Goal: Task Accomplishment & Management: Manage account settings

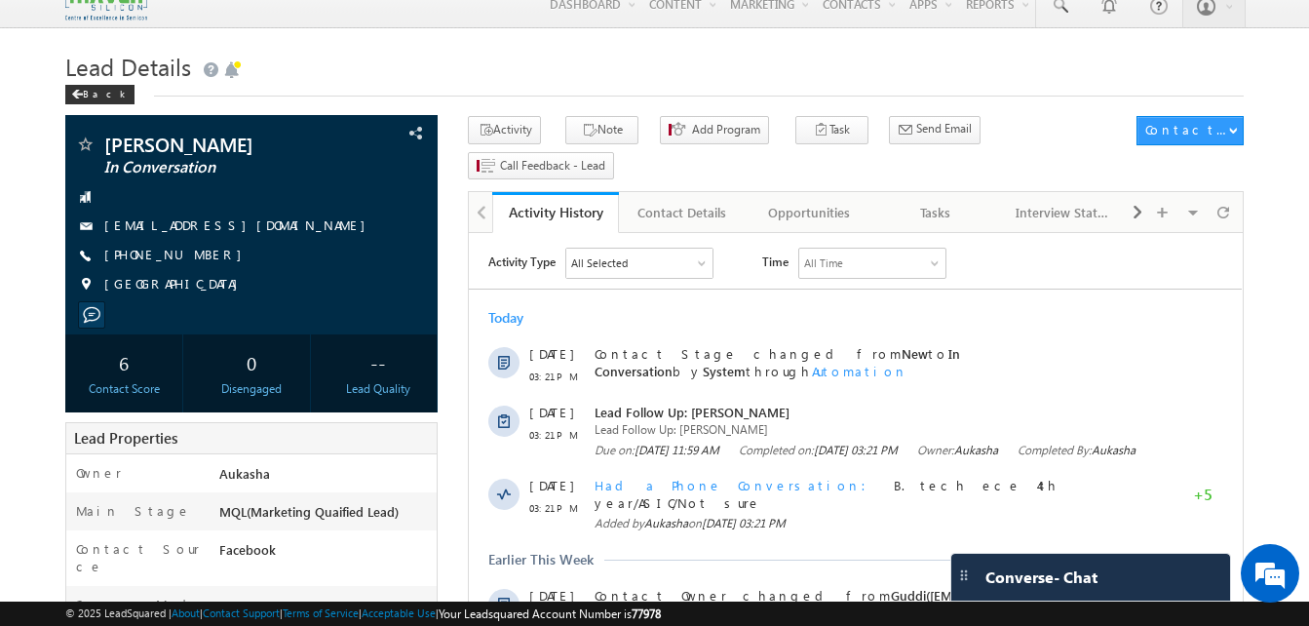
click at [482, 72] on h1 "Lead Details" at bounding box center [654, 65] width 1178 height 38
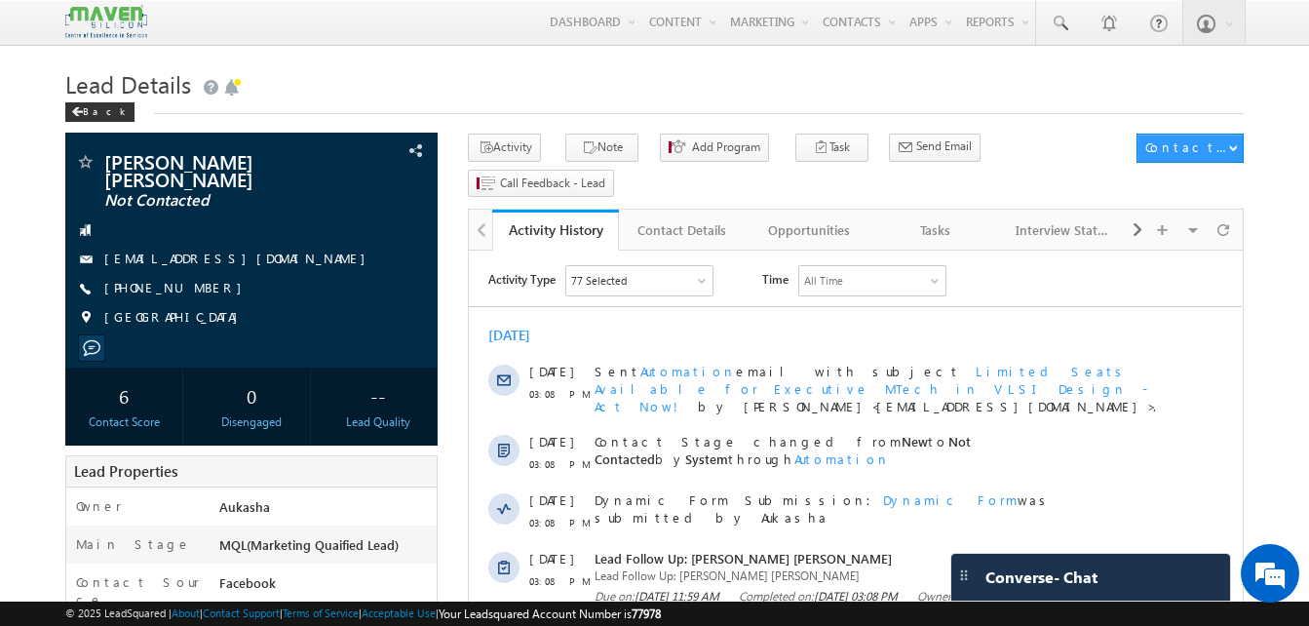
click at [631, 85] on h1 "Lead Details" at bounding box center [654, 82] width 1178 height 38
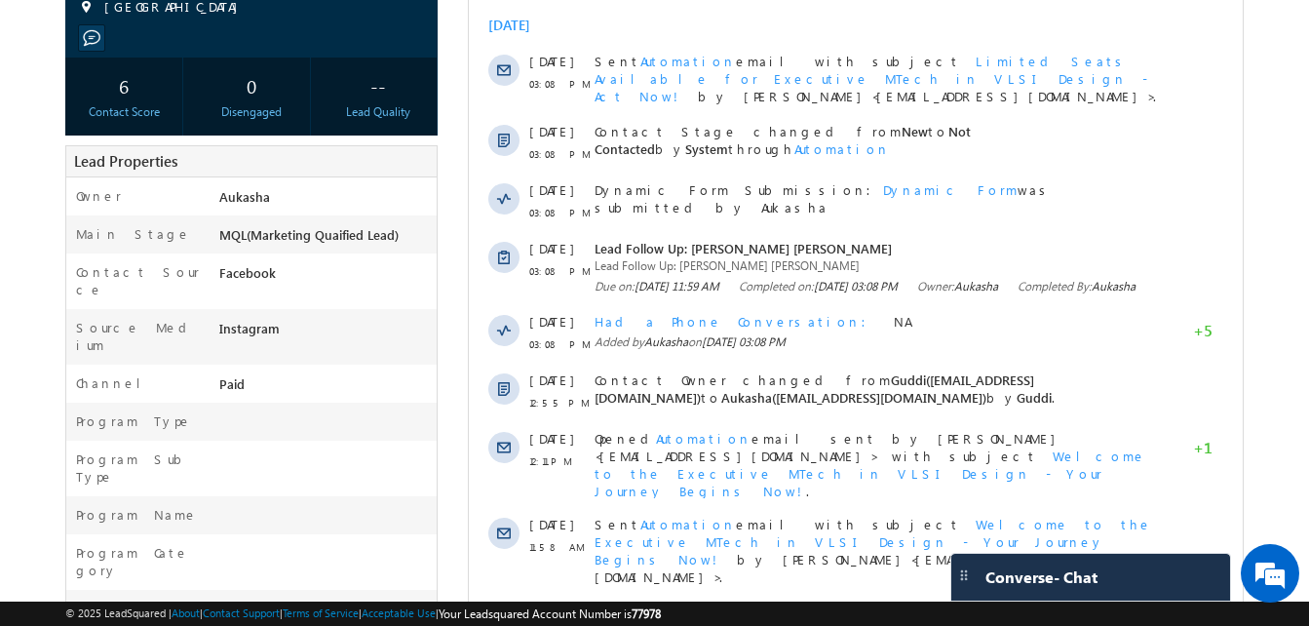
scroll to position [311, 0]
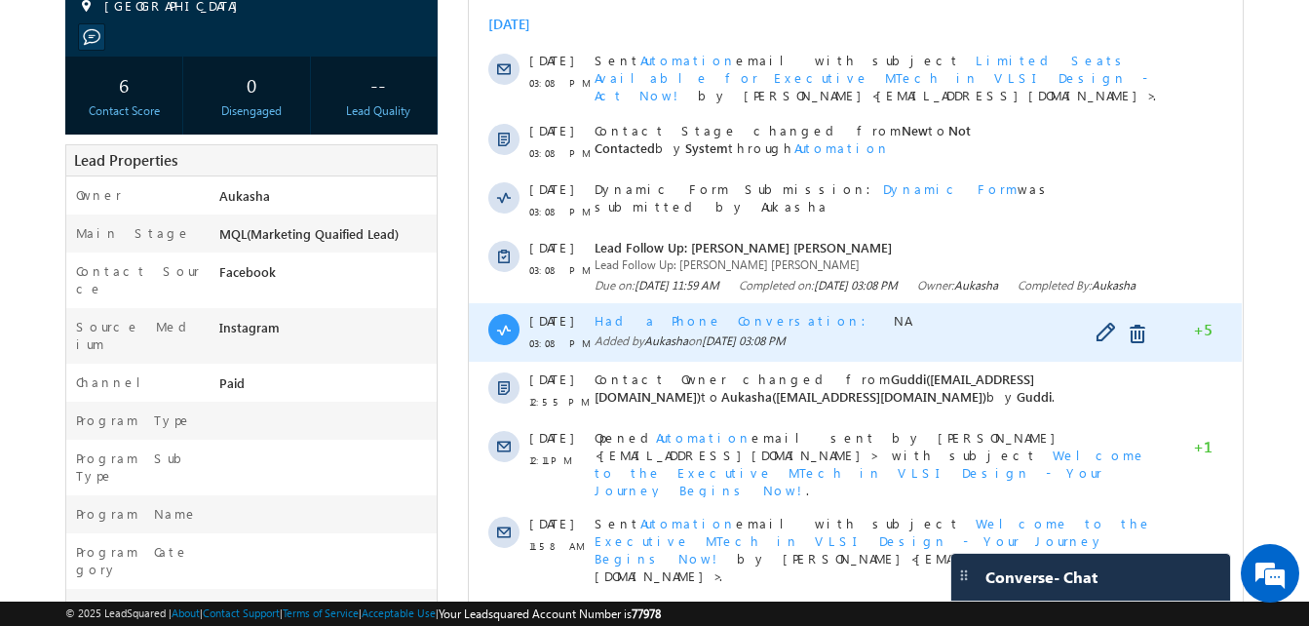
click at [655, 327] on span "Had a Phone Conversation" at bounding box center [736, 320] width 284 height 17
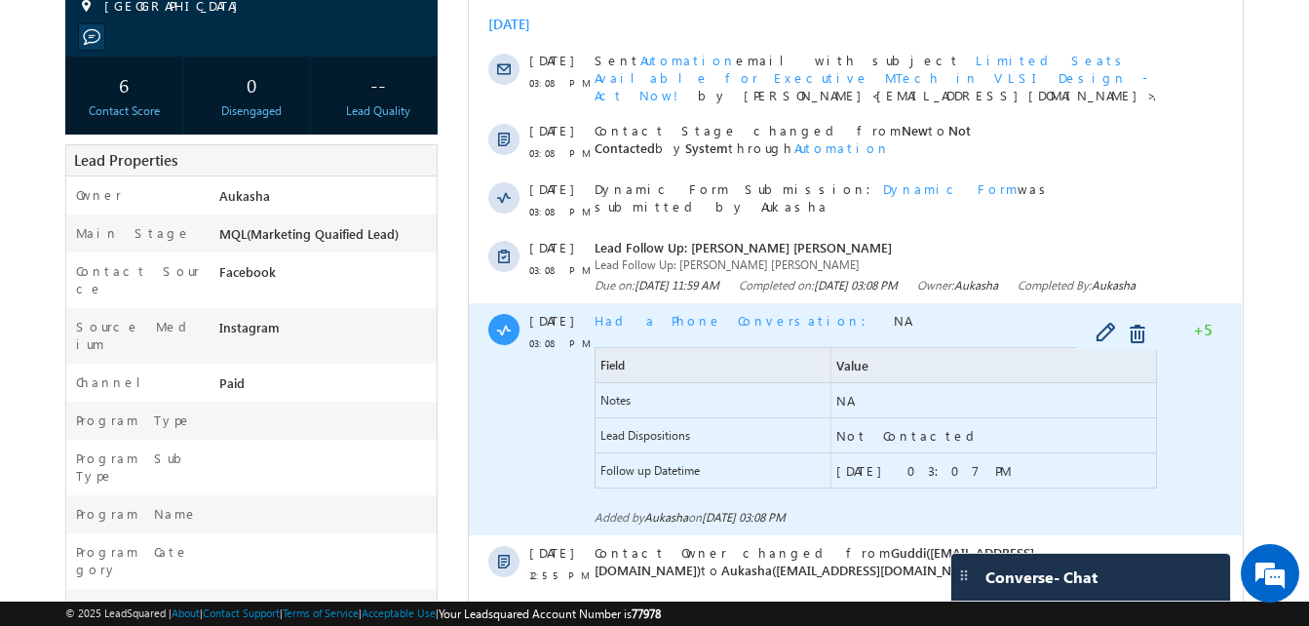
scroll to position [0, 0]
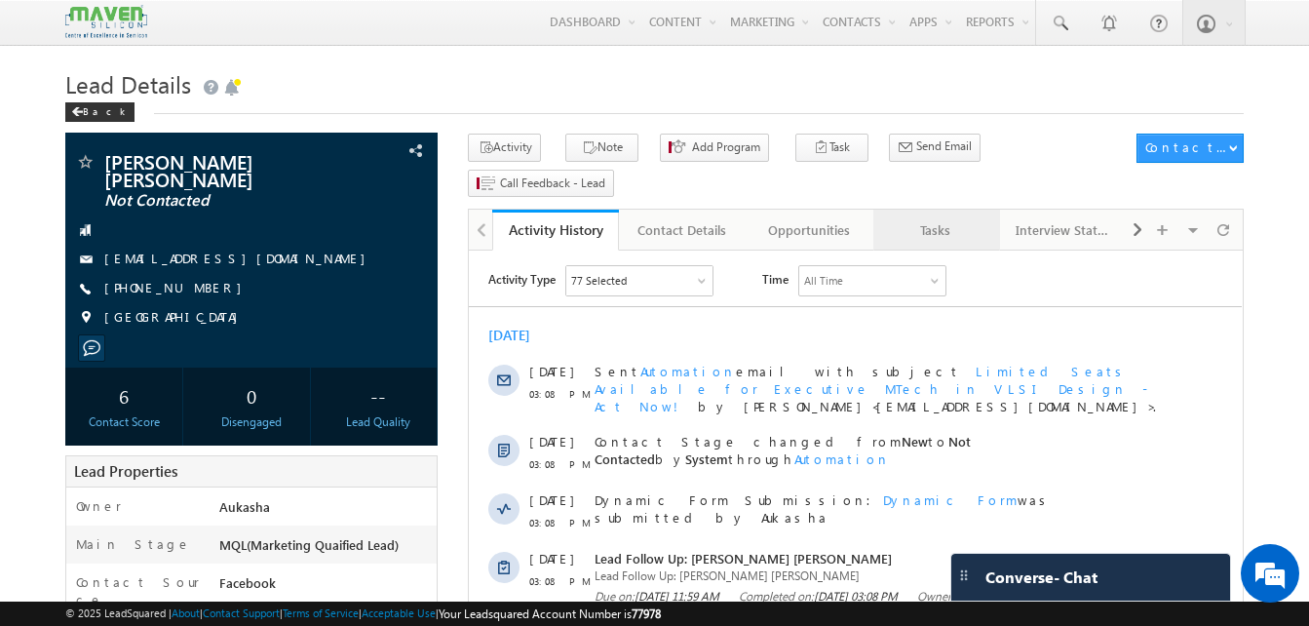
click at [913, 218] on div "Tasks" at bounding box center [936, 229] width 94 height 23
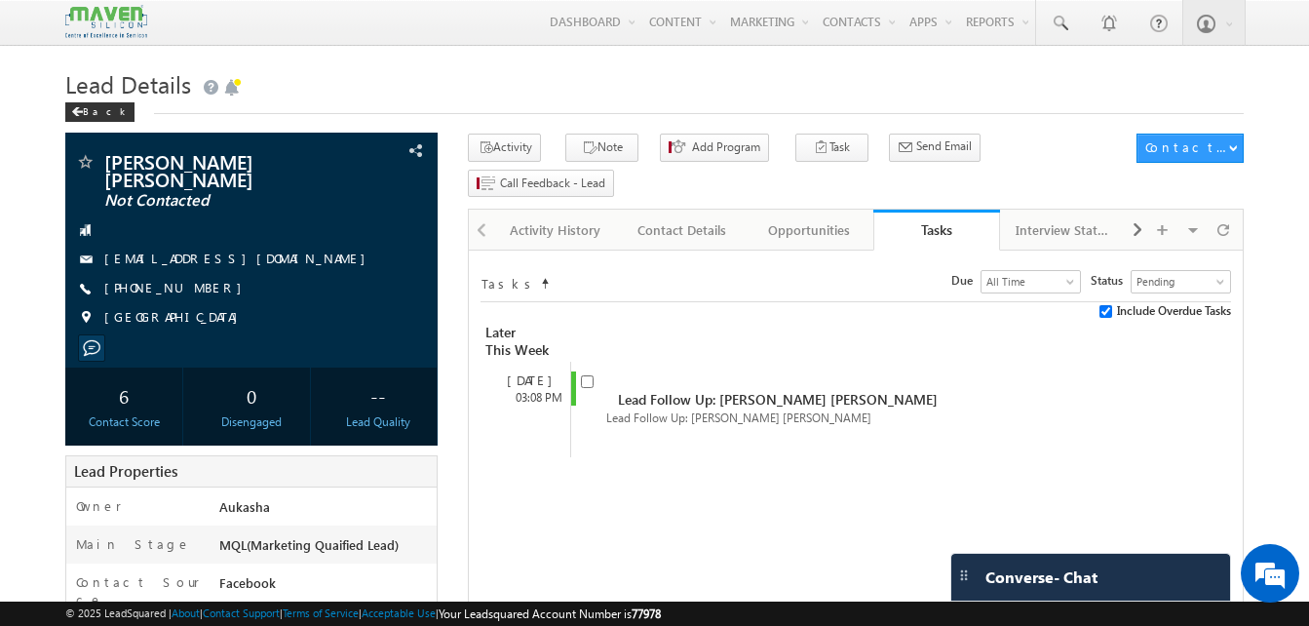
click at [542, 98] on h1 "Lead Details" at bounding box center [654, 82] width 1178 height 38
click at [546, 218] on div "Activity History" at bounding box center [555, 229] width 94 height 23
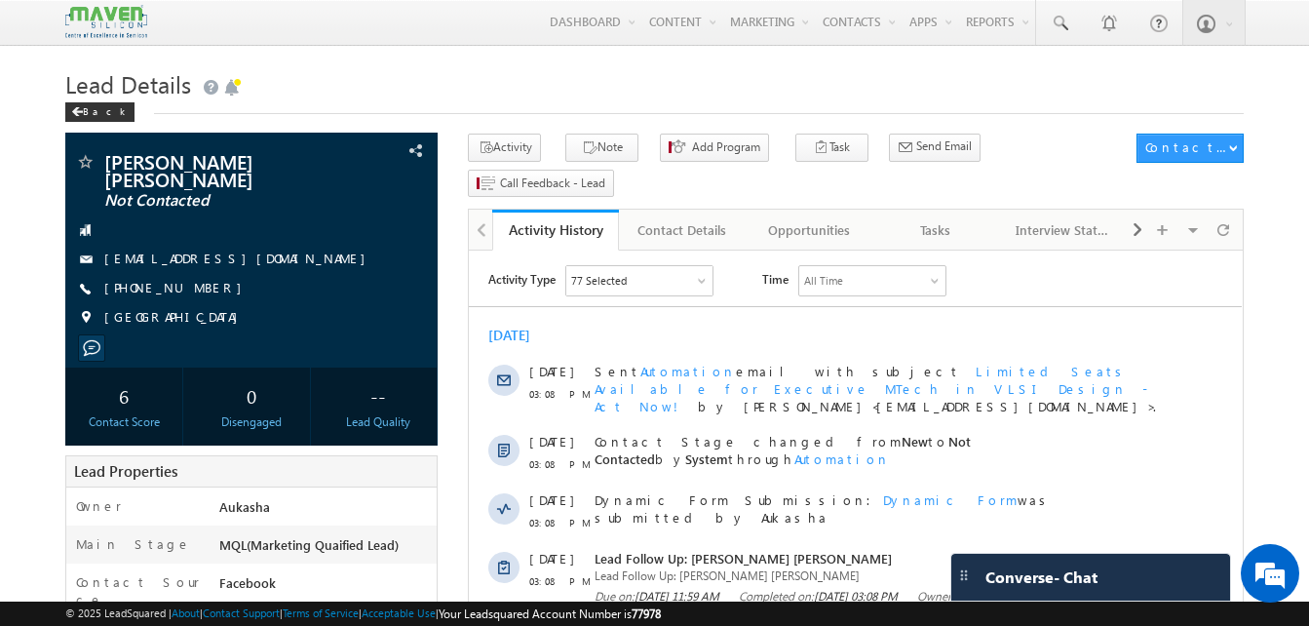
click at [568, 69] on h1 "Lead Details" at bounding box center [654, 82] width 1178 height 38
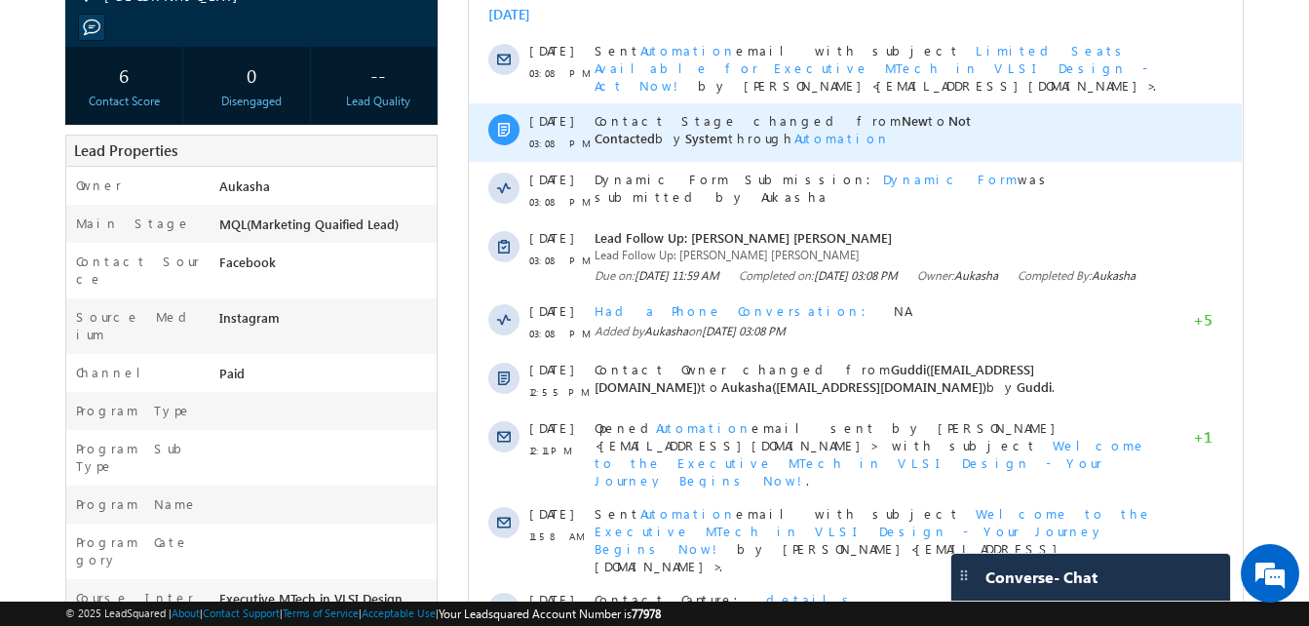
scroll to position [355, 0]
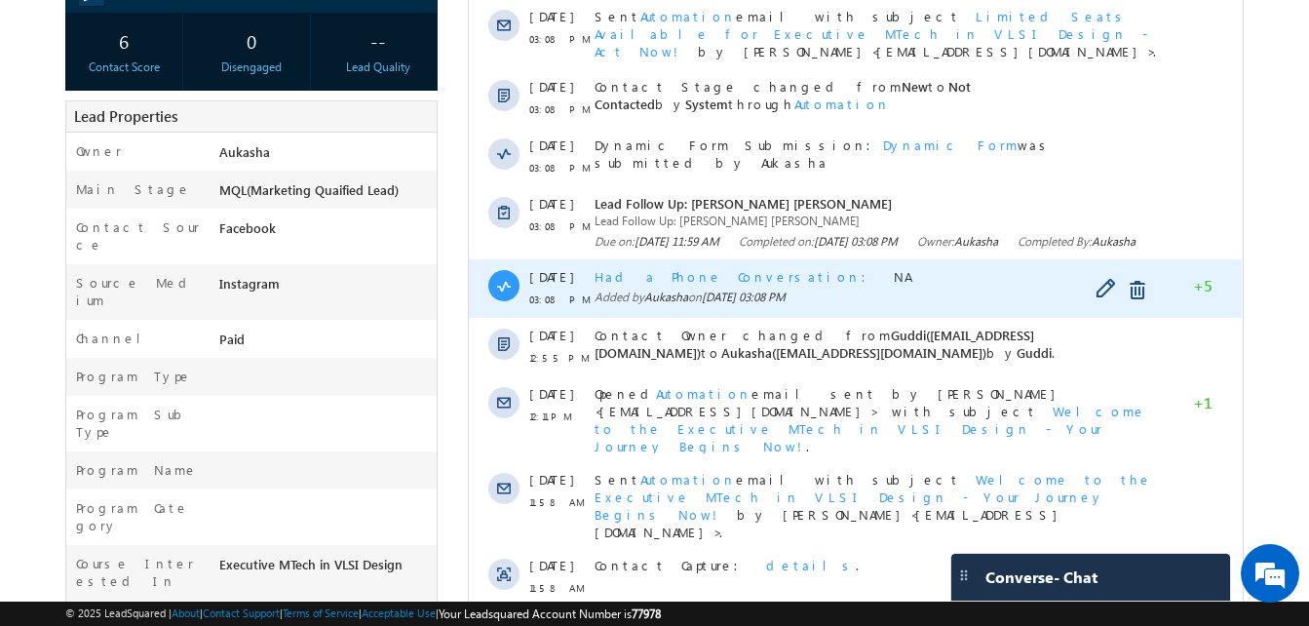
click at [721, 279] on span "Had a Phone Conversation" at bounding box center [736, 276] width 284 height 17
click at [664, 279] on span "Had a Phone Conversation" at bounding box center [736, 276] width 284 height 17
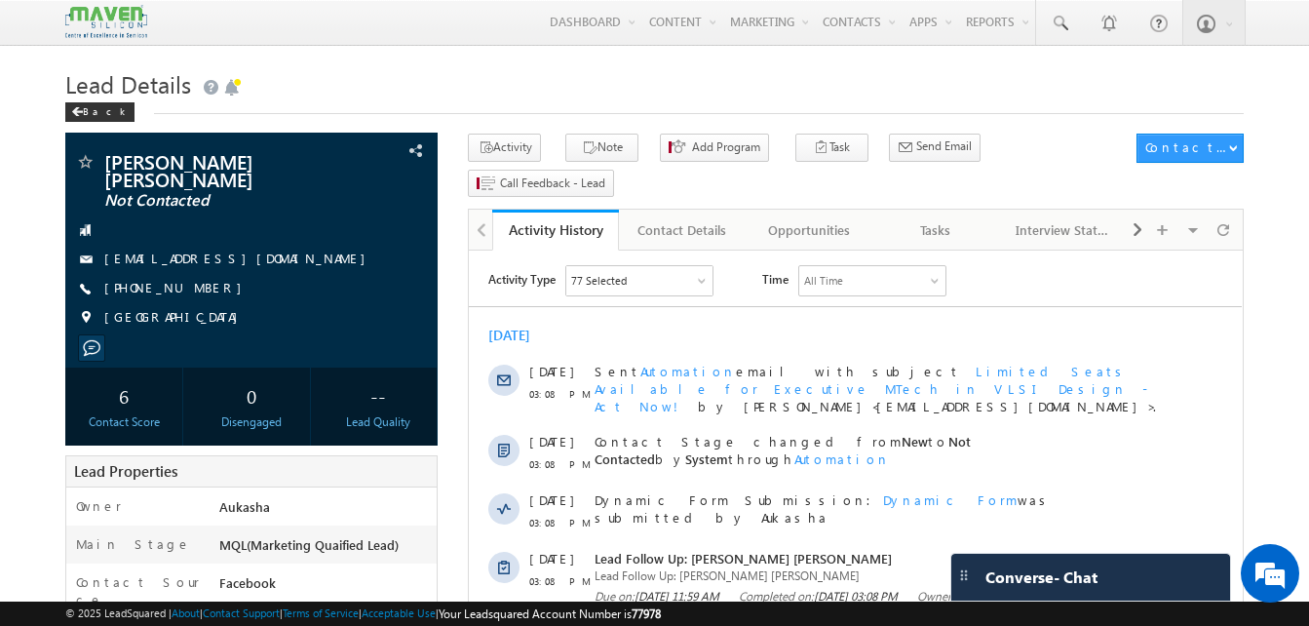
click at [198, 288] on div "+91-9441618338" at bounding box center [251, 288] width 353 height 19
copy div "+91-9441618338"
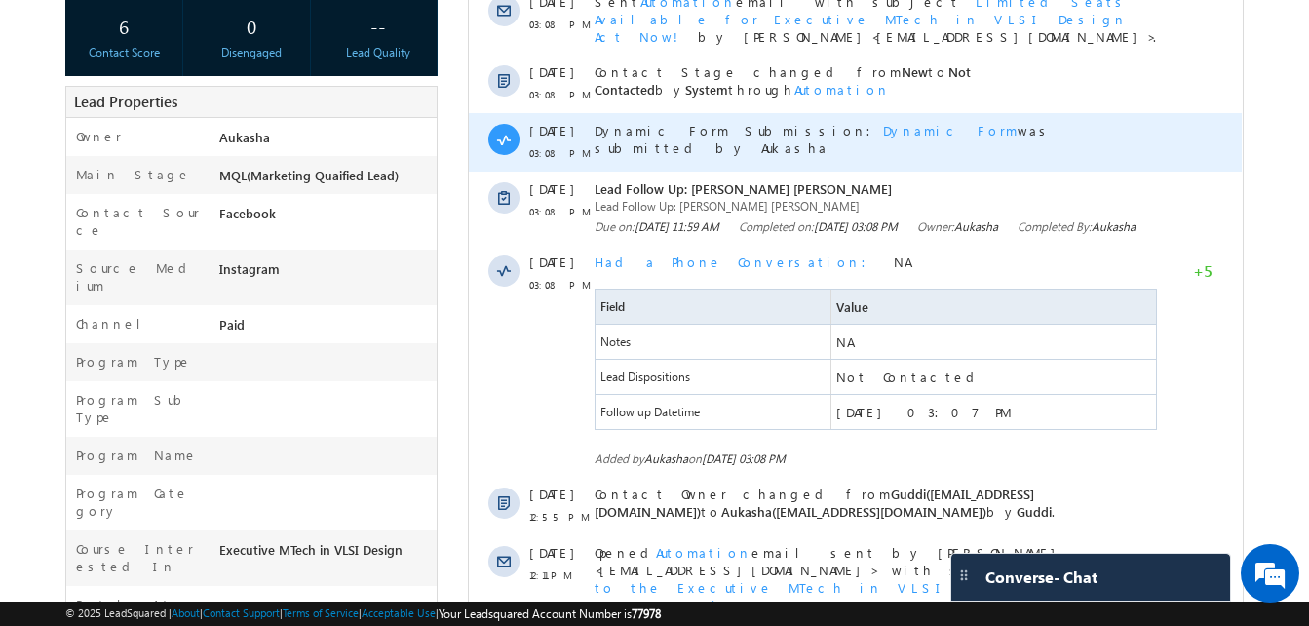
scroll to position [370, 0]
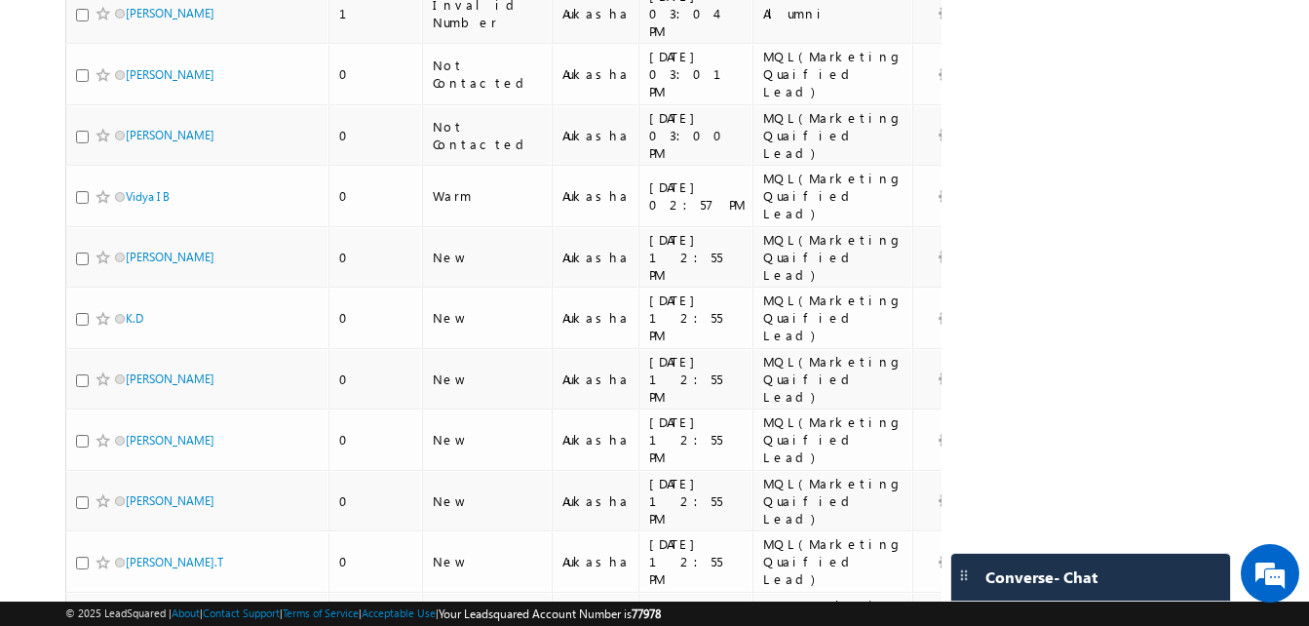
scroll to position [799, 0]
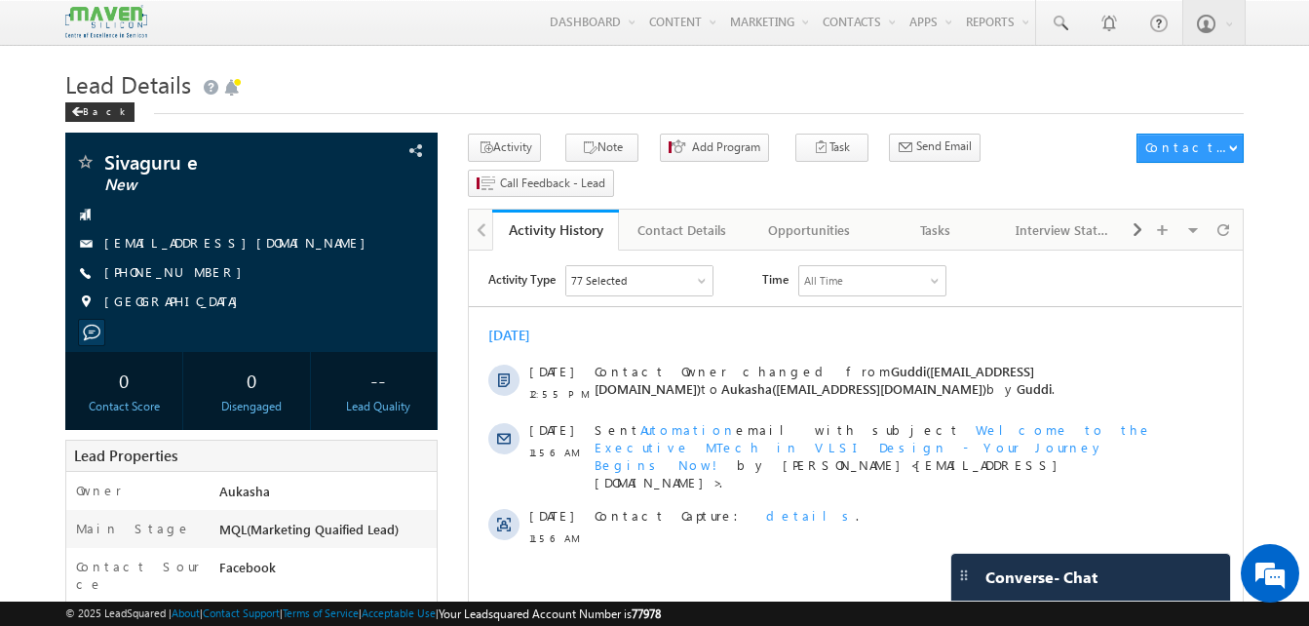
drag, startPoint x: 216, startPoint y: 277, endPoint x: 198, endPoint y: 274, distance: 18.7
click at [198, 274] on div "[PHONE_NUMBER]" at bounding box center [251, 272] width 353 height 19
copy div "[PHONE_NUMBER]"
drag, startPoint x: 212, startPoint y: 166, endPoint x: 107, endPoint y: 156, distance: 105.7
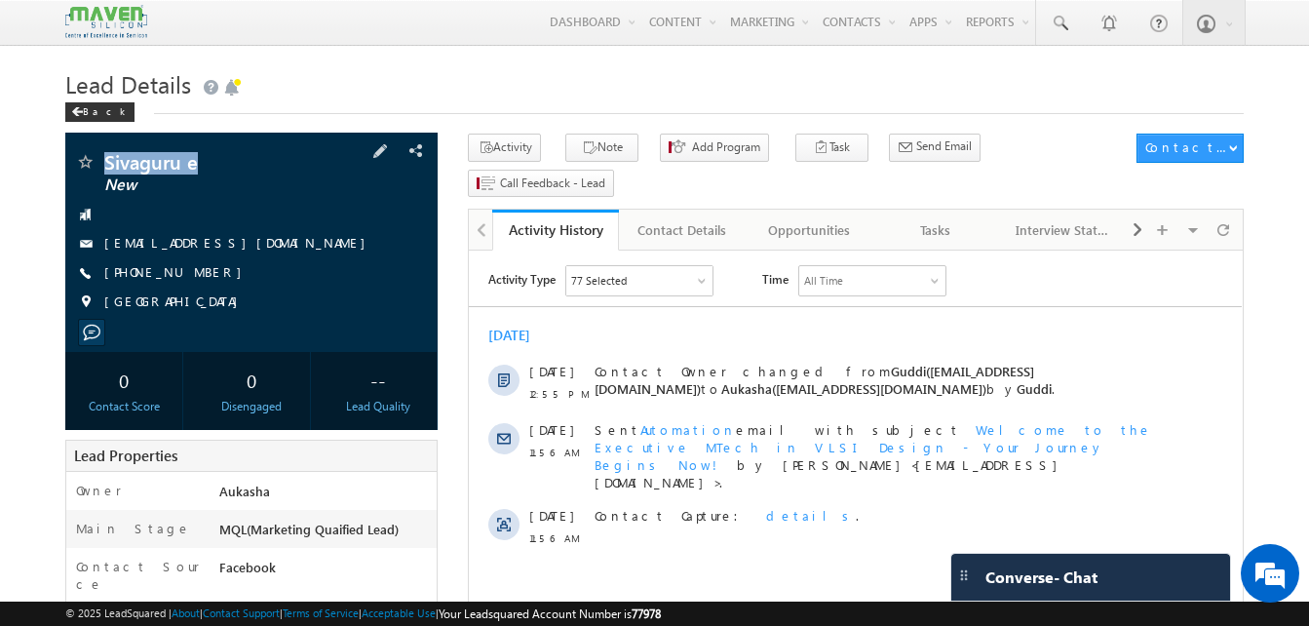
click at [107, 156] on span "Sivaguru e" at bounding box center [218, 161] width 229 height 19
copy span "Sivaguru e"
click at [916, 218] on div "Tasks" at bounding box center [936, 229] width 94 height 23
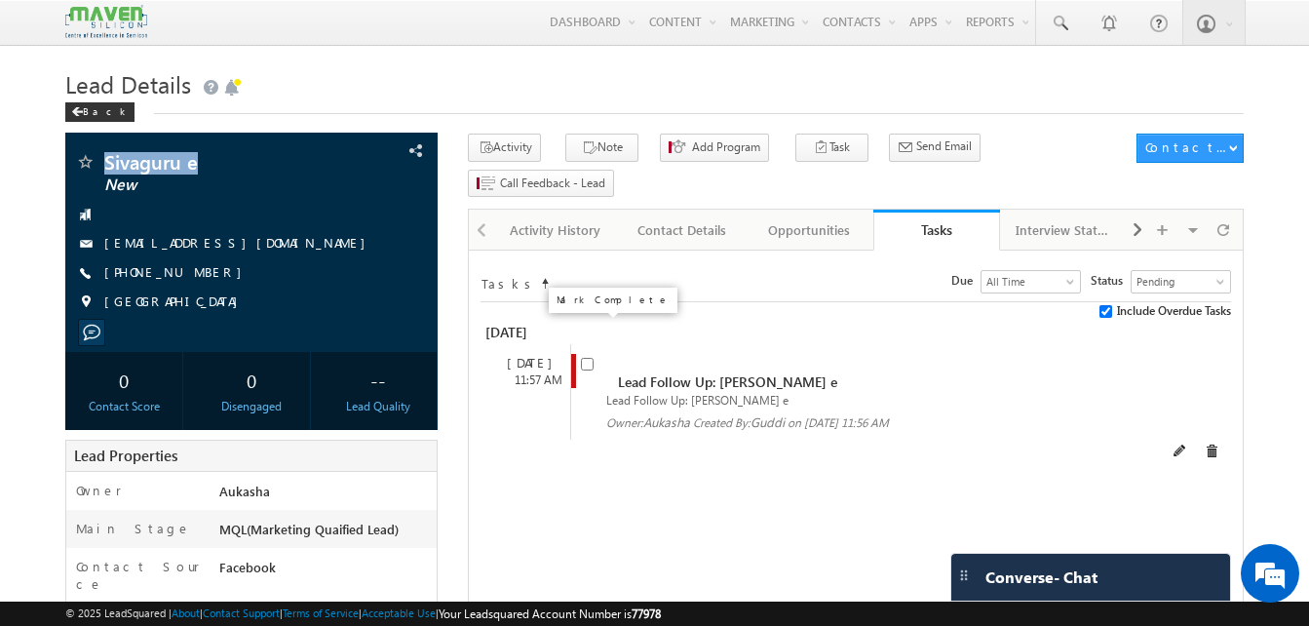
click at [585, 358] on input "checkbox" at bounding box center [587, 364] width 13 height 13
checkbox input "false"
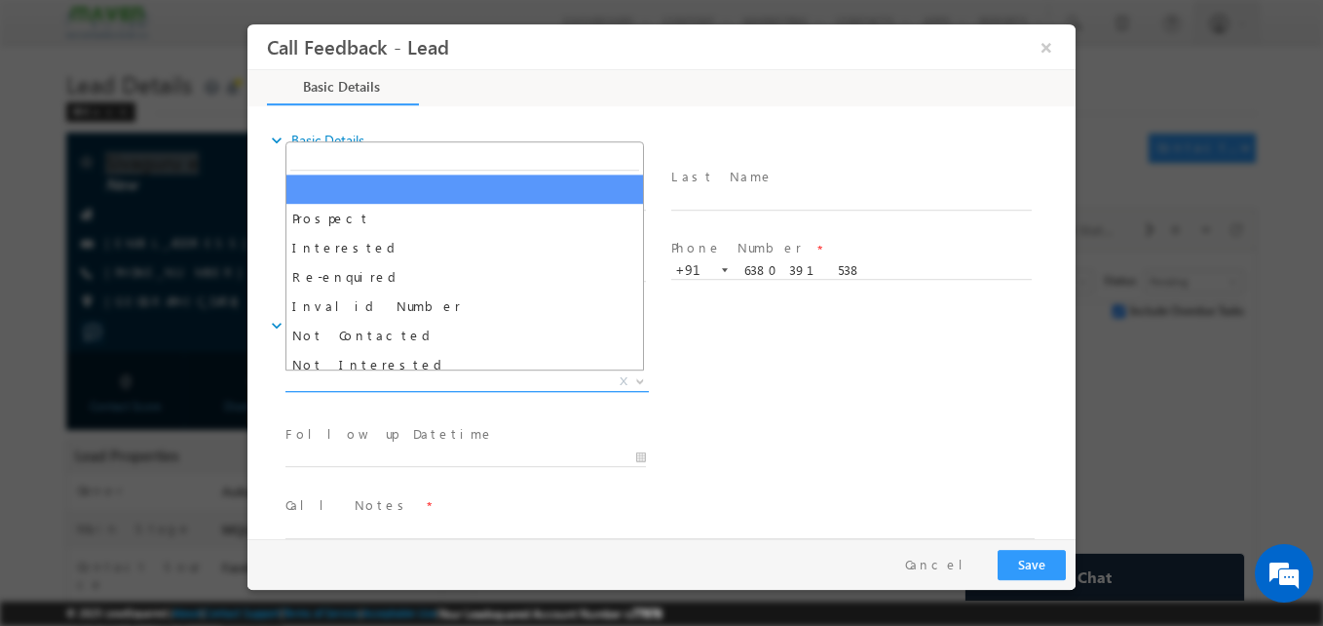
click at [430, 375] on span "X" at bounding box center [467, 381] width 363 height 19
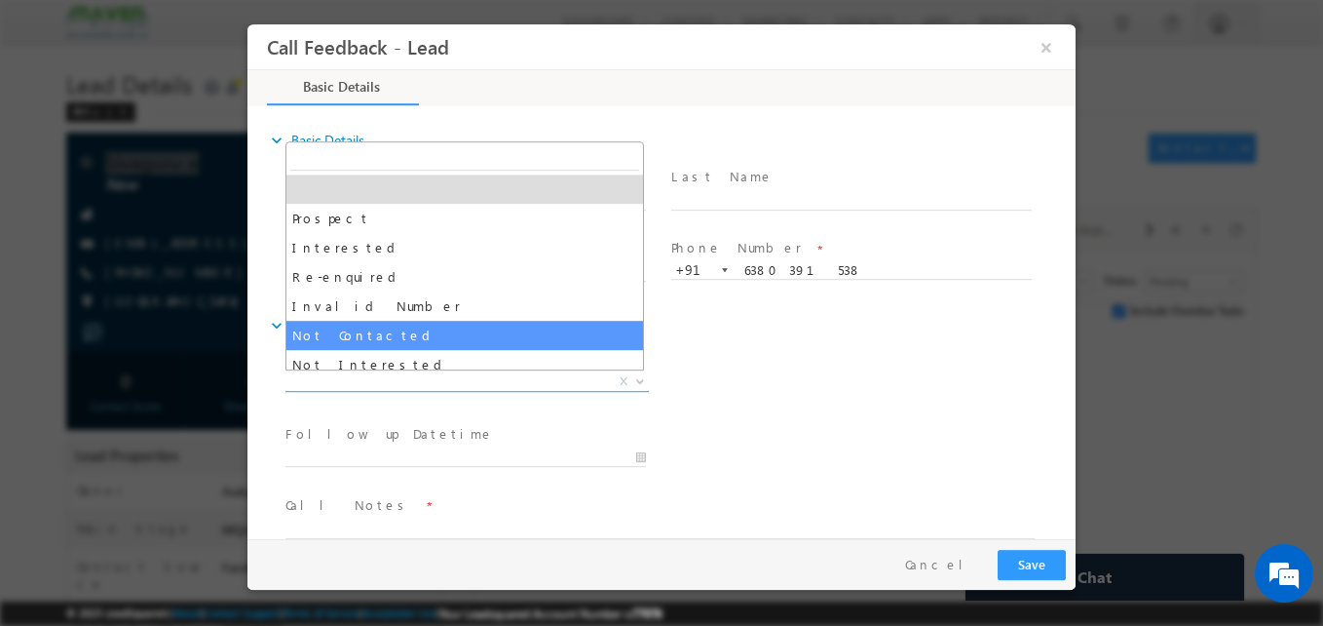
select select "Not Contacted"
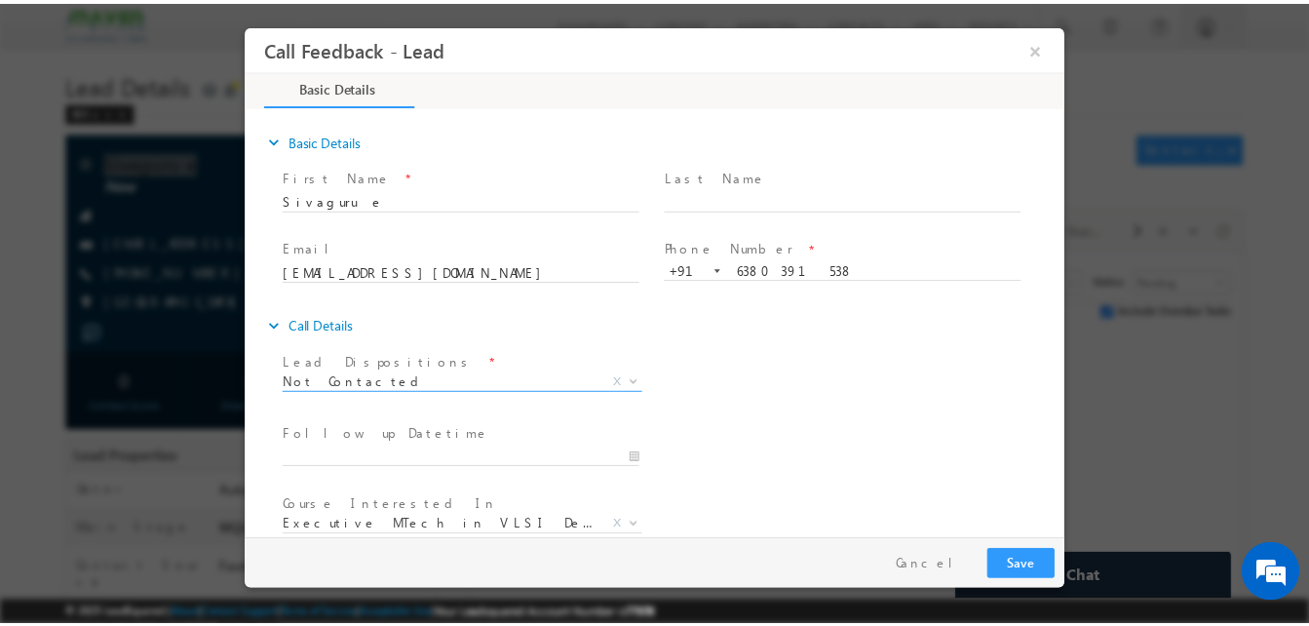
scroll to position [103, 0]
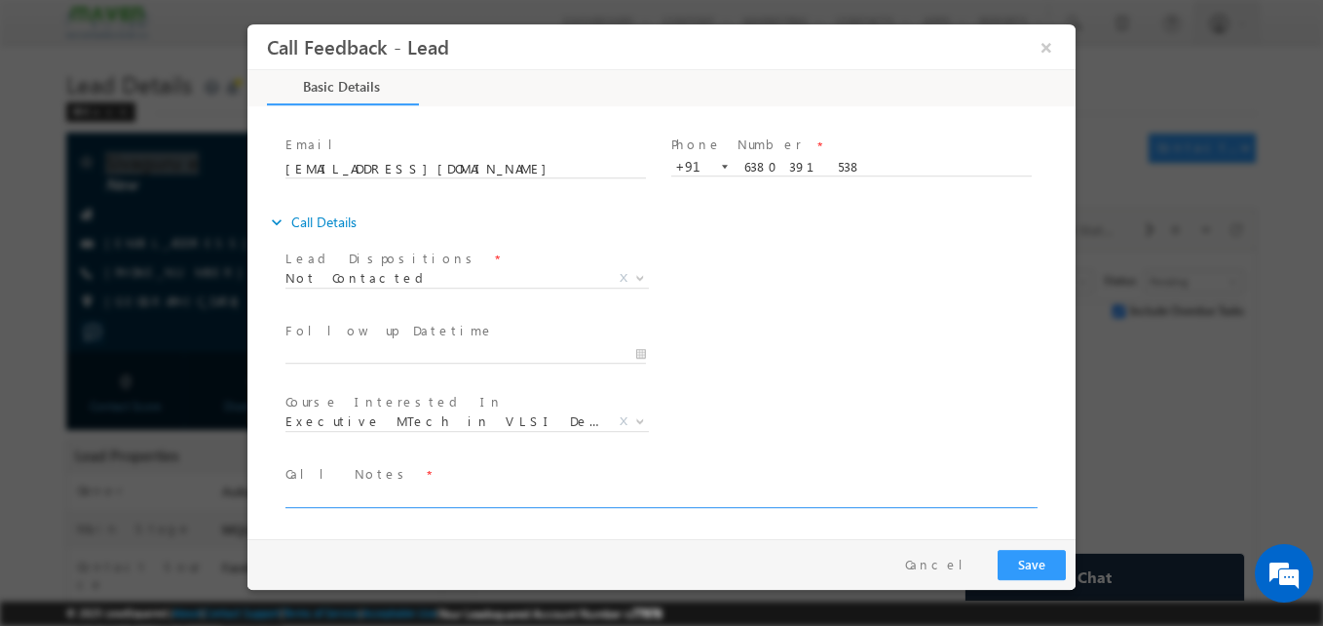
click at [389, 490] on textarea at bounding box center [660, 496] width 749 height 22
type textarea "na"
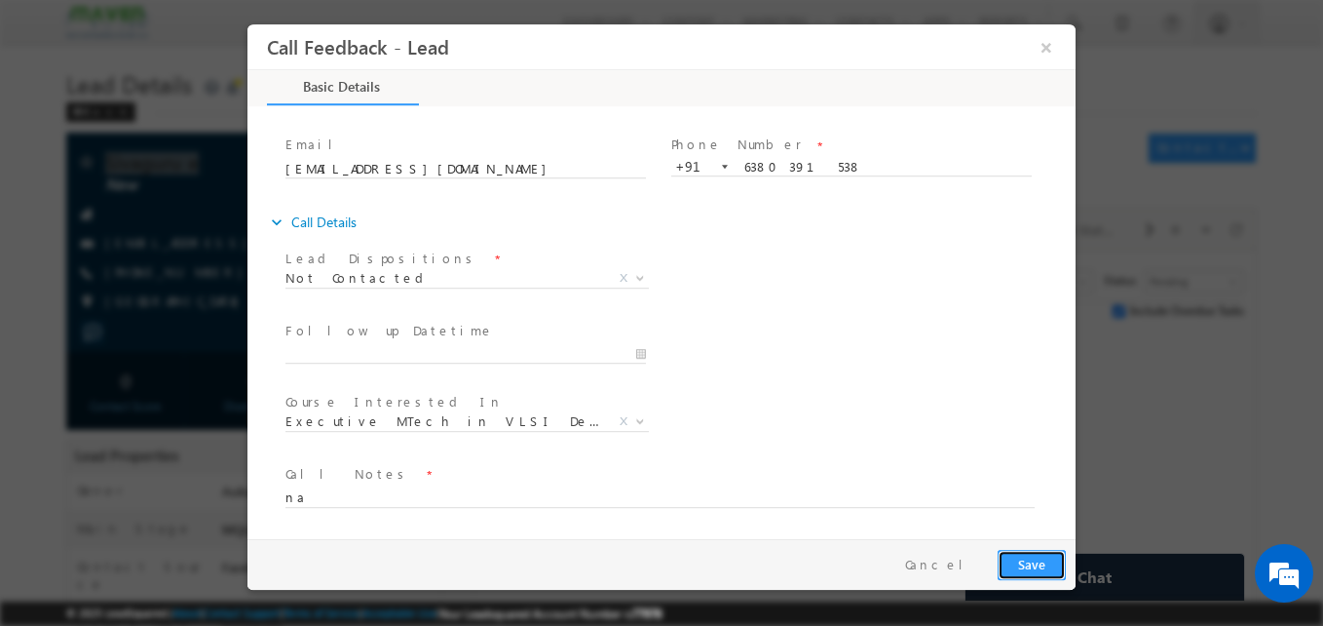
click at [1049, 560] on button "Save" at bounding box center [1032, 565] width 68 height 30
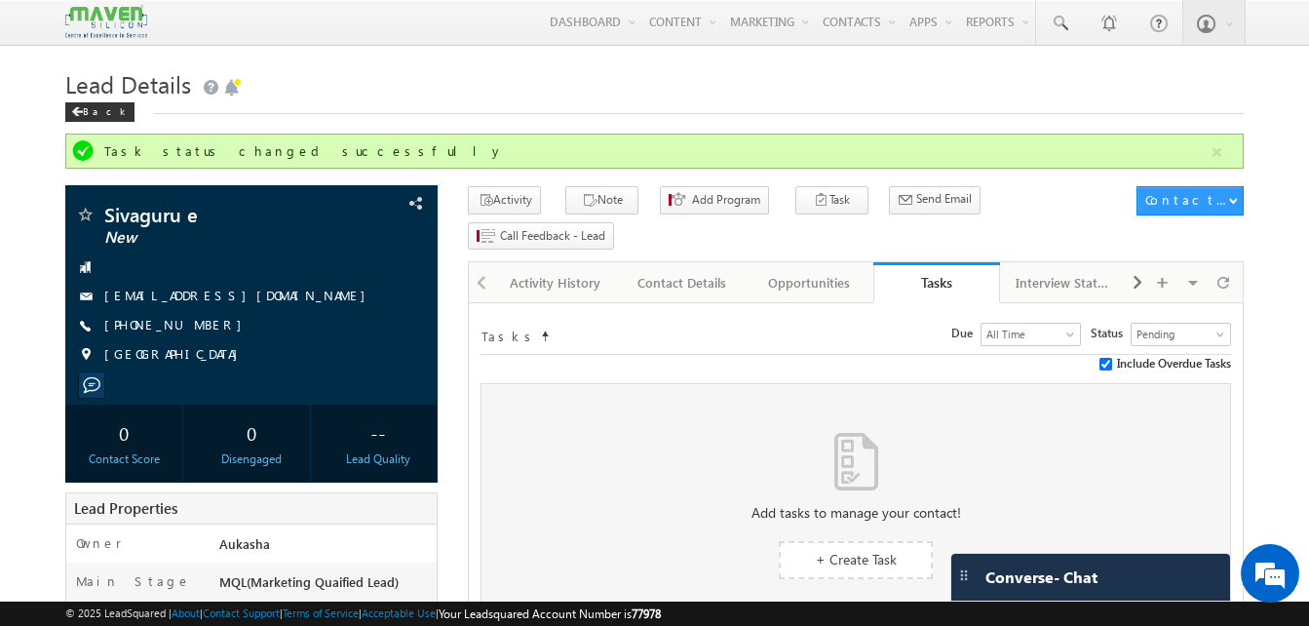
click at [593, 110] on div "Back" at bounding box center [654, 107] width 1178 height 13
click at [491, 101] on h1 "Lead Details" at bounding box center [654, 82] width 1178 height 38
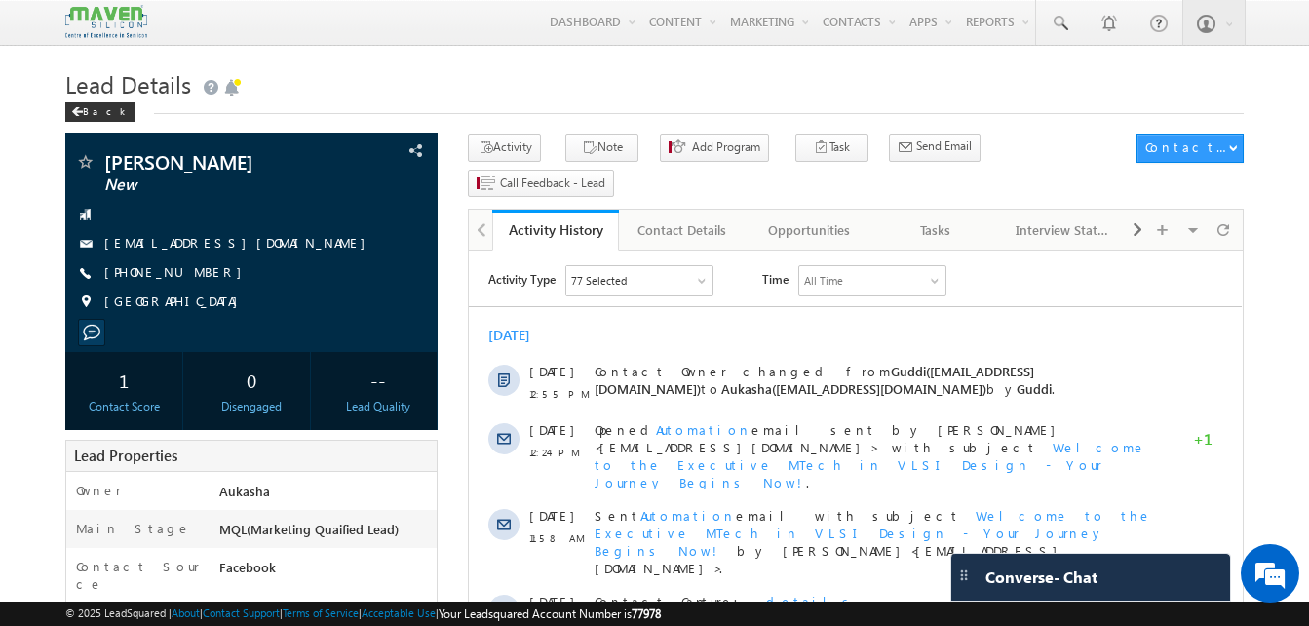
drag, startPoint x: 210, startPoint y: 277, endPoint x: 197, endPoint y: 275, distance: 12.8
click at [197, 275] on div "[PHONE_NUMBER]" at bounding box center [251, 272] width 353 height 19
copy div "[PHONE_NUMBER]"
drag, startPoint x: 257, startPoint y: 166, endPoint x: 105, endPoint y: 161, distance: 152.1
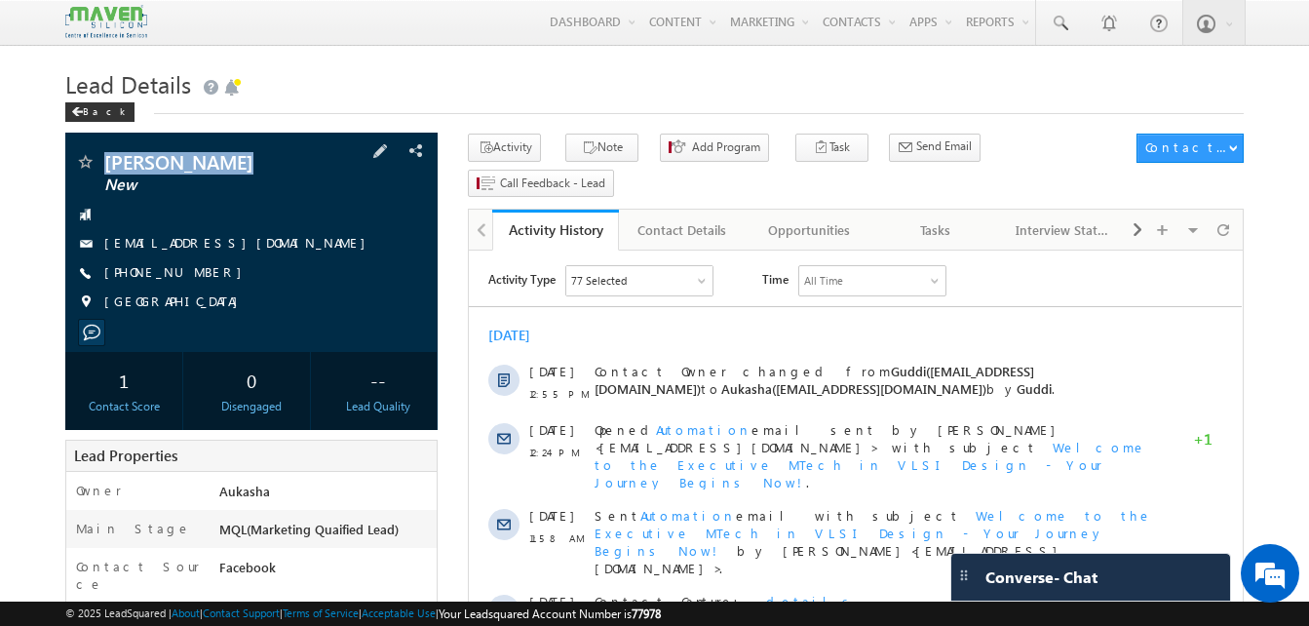
click at [105, 161] on span "[PERSON_NAME]" at bounding box center [218, 161] width 229 height 19
copy span "[PERSON_NAME]"
drag, startPoint x: 210, startPoint y: 268, endPoint x: 199, endPoint y: 271, distance: 11.1
click at [199, 271] on div "[PHONE_NUMBER]" at bounding box center [251, 272] width 353 height 19
copy div "[PHONE_NUMBER]"
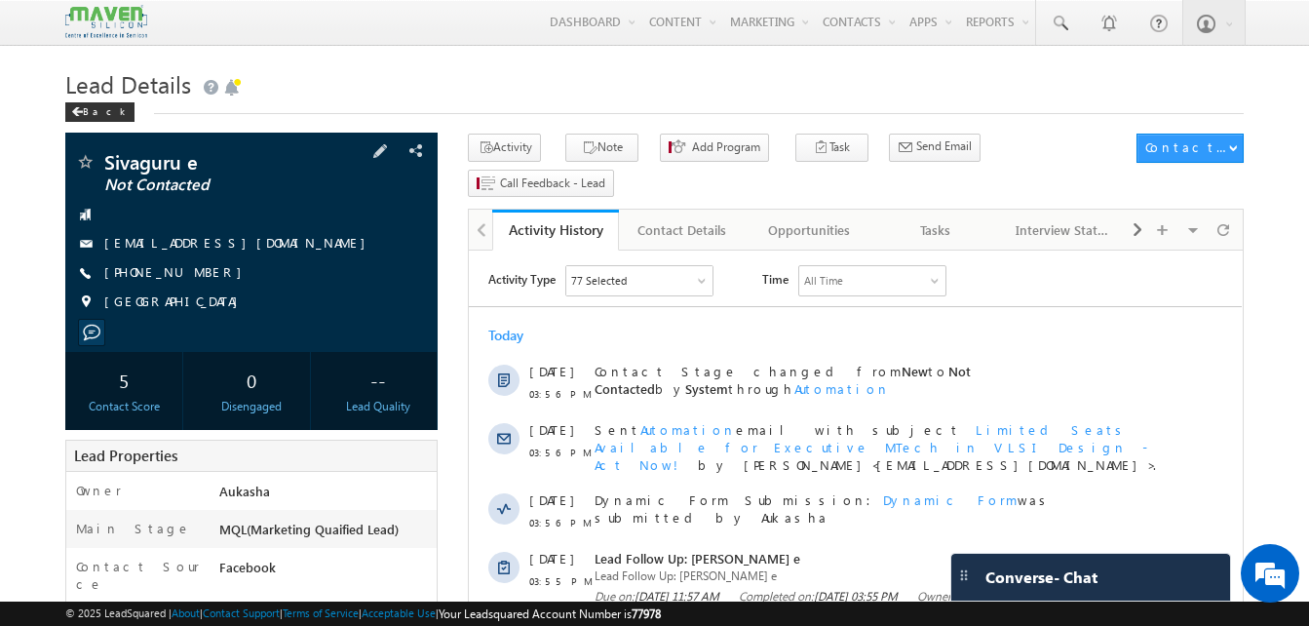
drag, startPoint x: 213, startPoint y: 275, endPoint x: 198, endPoint y: 275, distance: 15.6
click at [198, 275] on div "+91-6380391538" at bounding box center [251, 272] width 353 height 19
copy div "+91-6380391538"
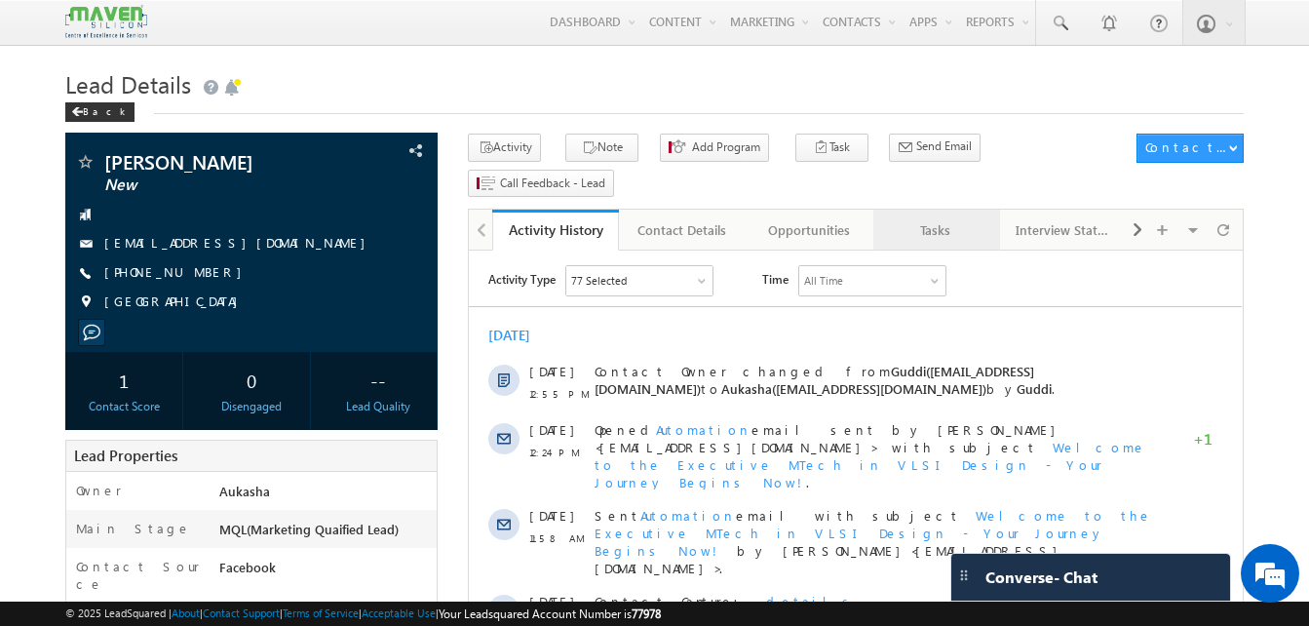
click at [924, 218] on div "Tasks" at bounding box center [936, 229] width 94 height 23
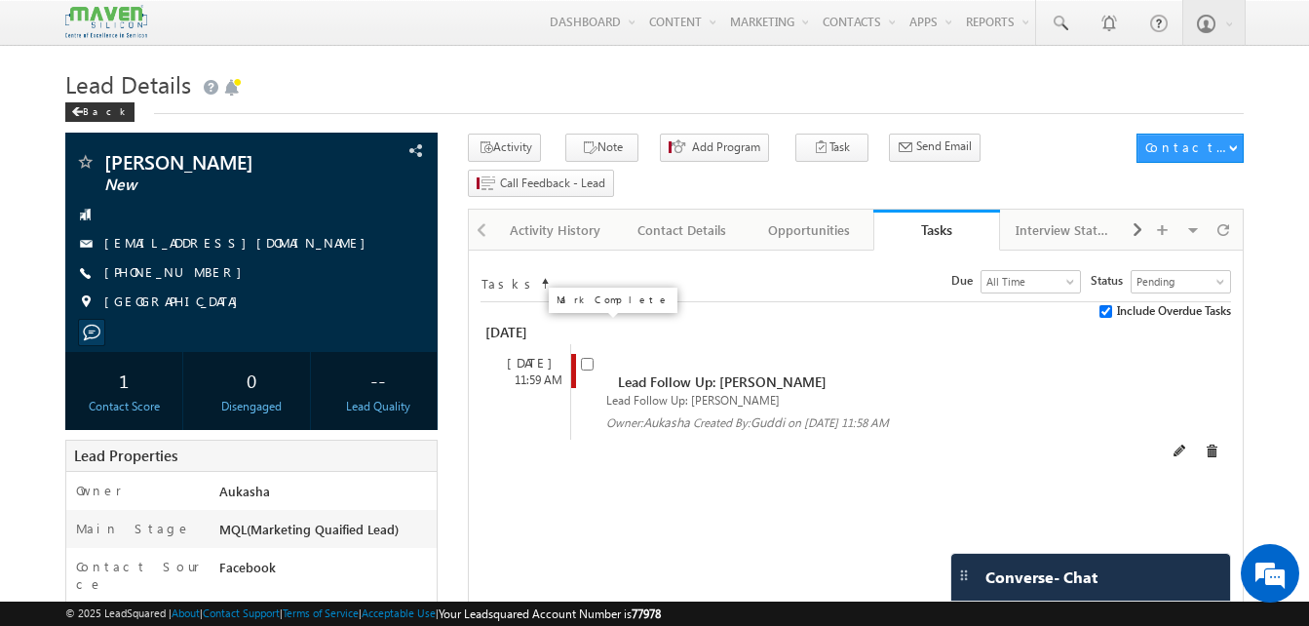
click at [589, 358] on input "checkbox" at bounding box center [587, 364] width 13 height 13
checkbox input "false"
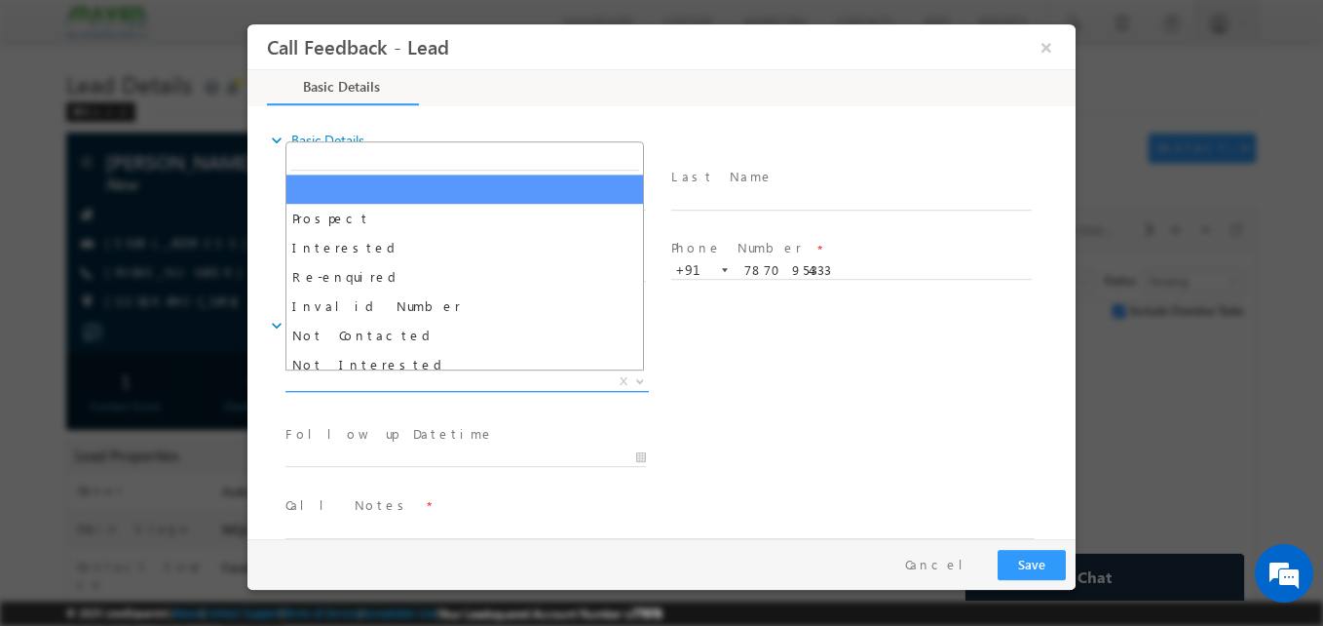
click at [461, 384] on span "X" at bounding box center [467, 381] width 363 height 19
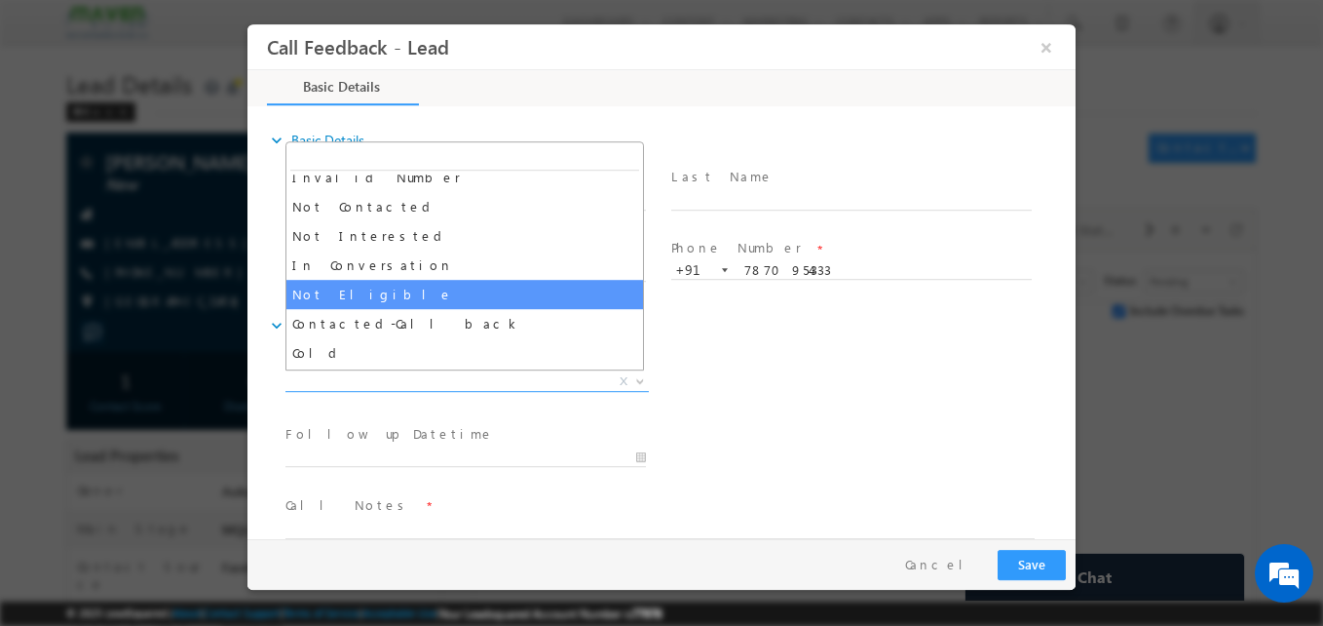
scroll to position [116, 0]
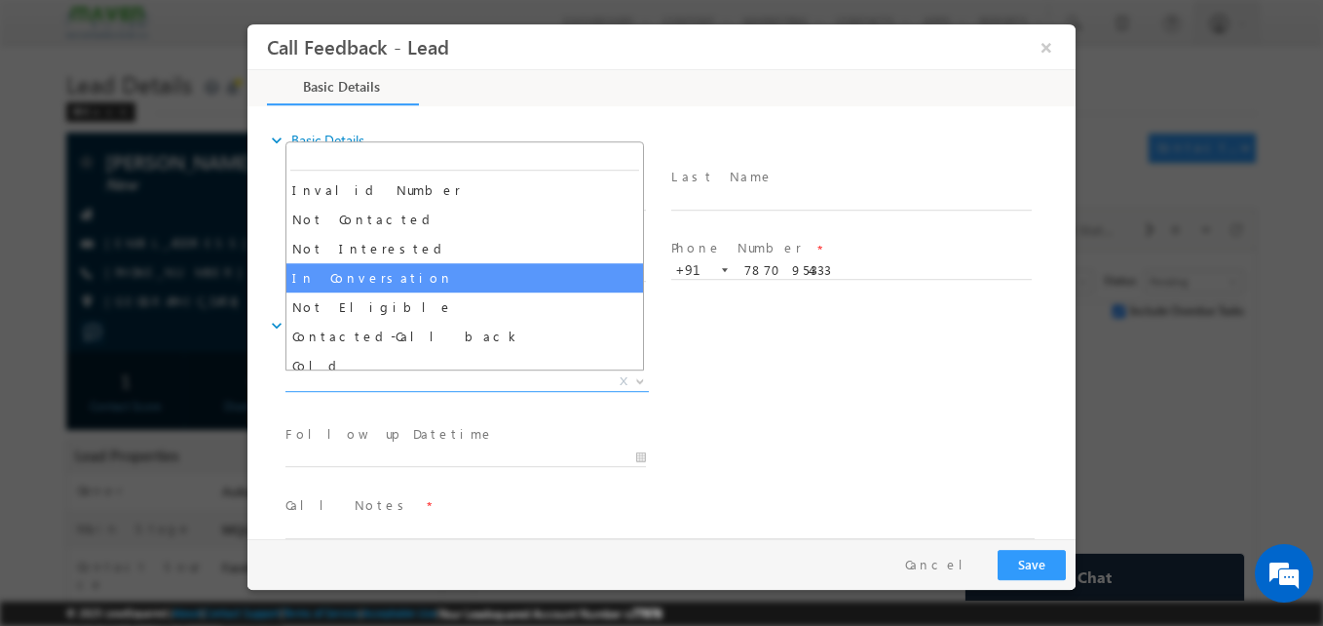
select select "In Conversation"
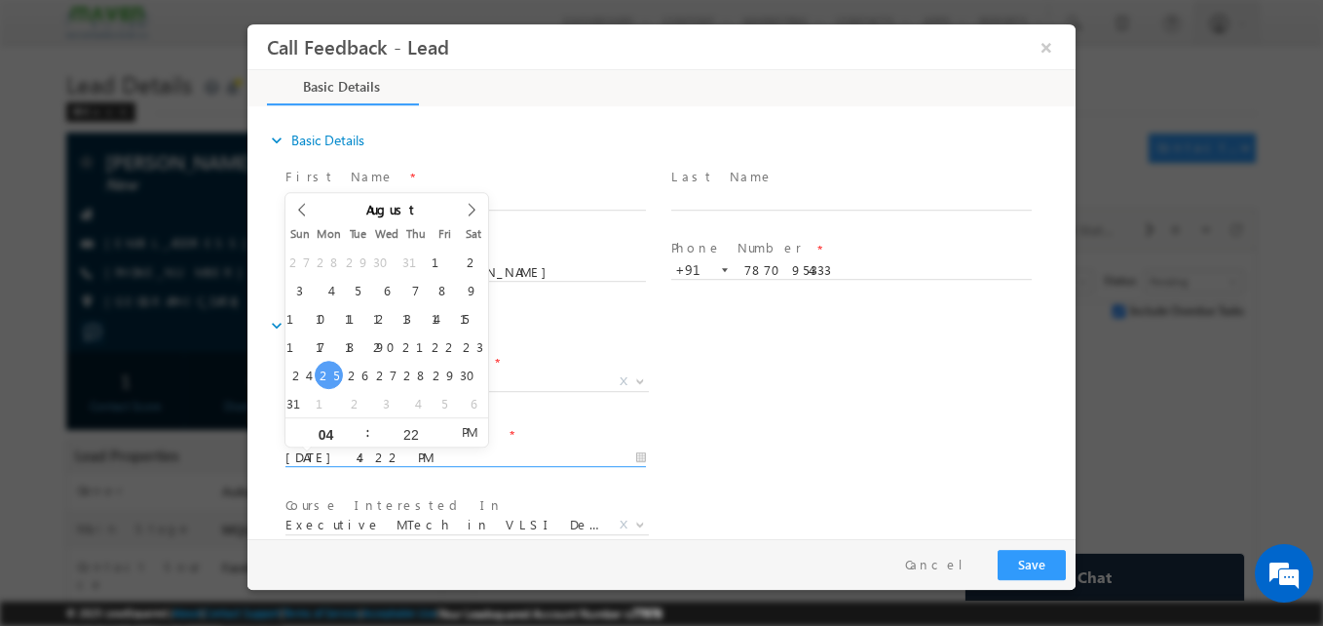
click at [438, 454] on input "25/08/2025 4:22 PM" at bounding box center [466, 457] width 361 height 19
type input "28/08/2025 4:22 PM"
click at [879, 457] on div "Follow up Datetime * 28/08/2025 4:22 PM Program Type * Long Term Short Term X" at bounding box center [679, 456] width 794 height 72
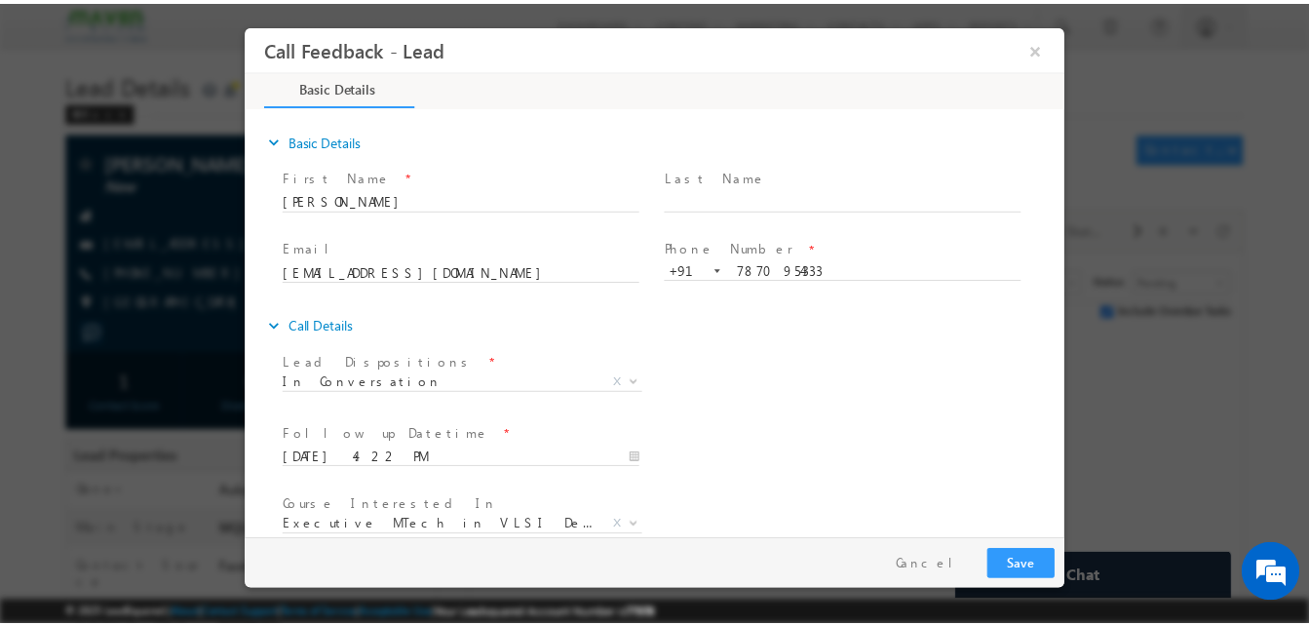
scroll to position [103, 0]
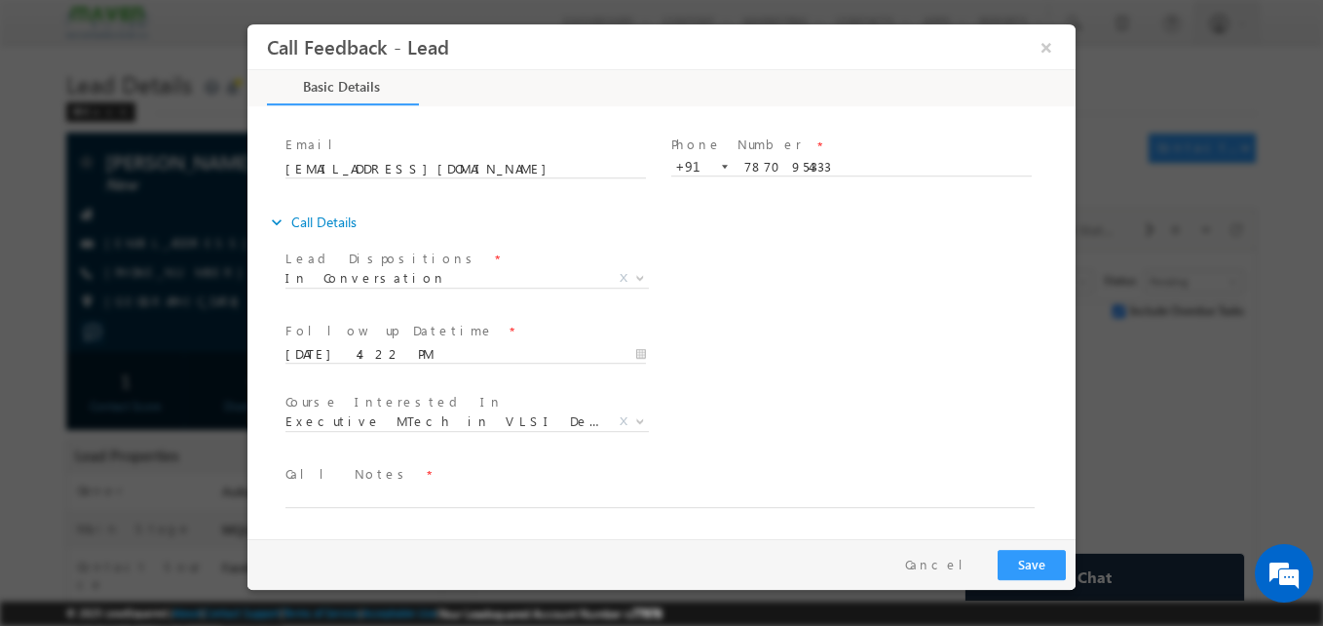
click at [588, 485] on span "Call Notes *" at bounding box center [650, 474] width 728 height 21
click at [577, 494] on textarea at bounding box center [660, 496] width 749 height 22
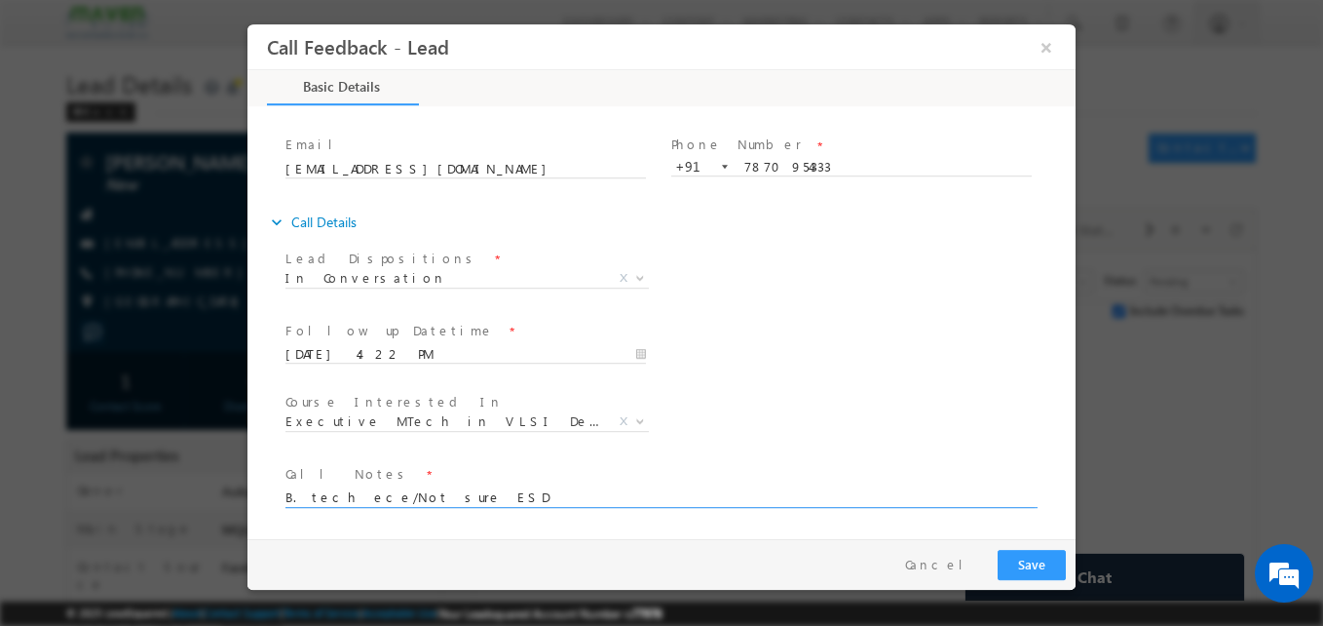
type textarea "B. tech ece/Not sure ESD"
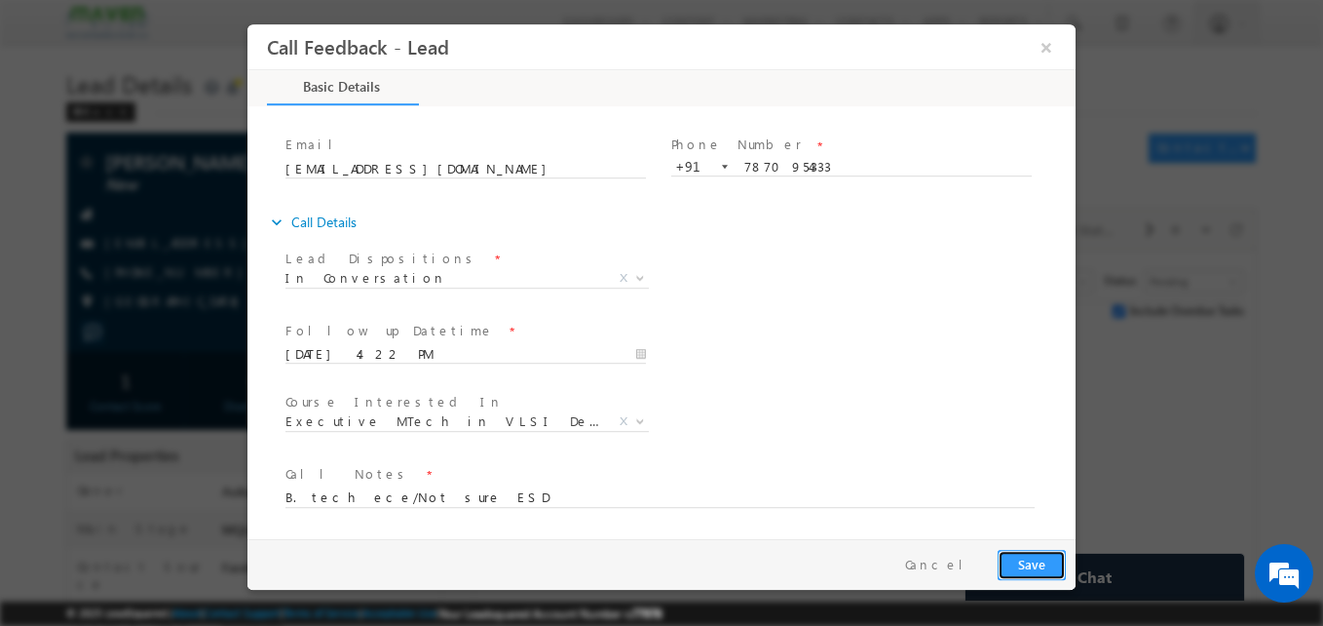
click at [1042, 555] on button "Save" at bounding box center [1032, 565] width 68 height 30
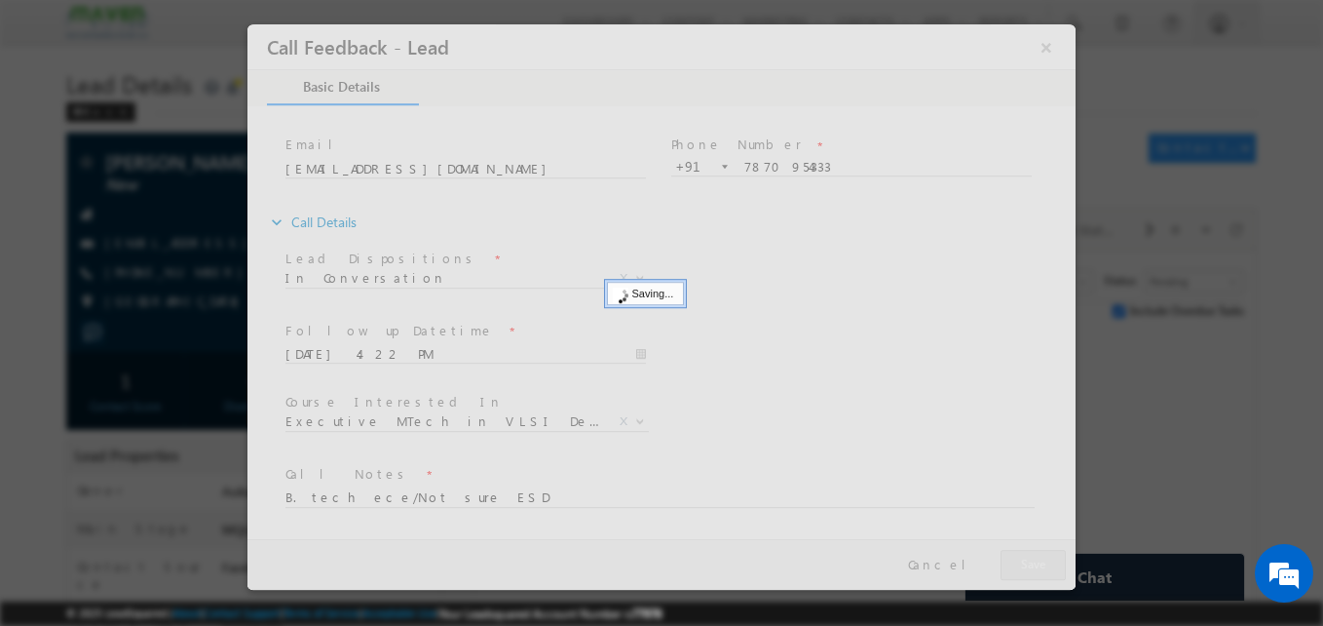
click at [34, 271] on div at bounding box center [661, 313] width 1323 height 626
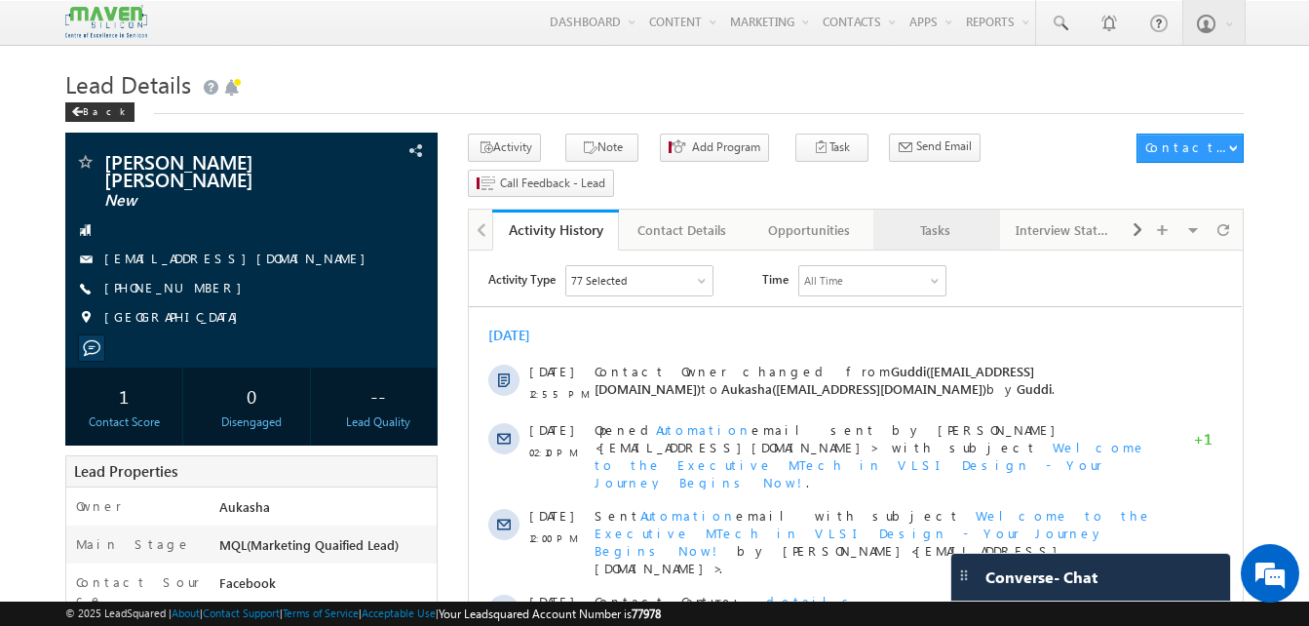
click at [933, 218] on div "Tasks" at bounding box center [936, 229] width 94 height 23
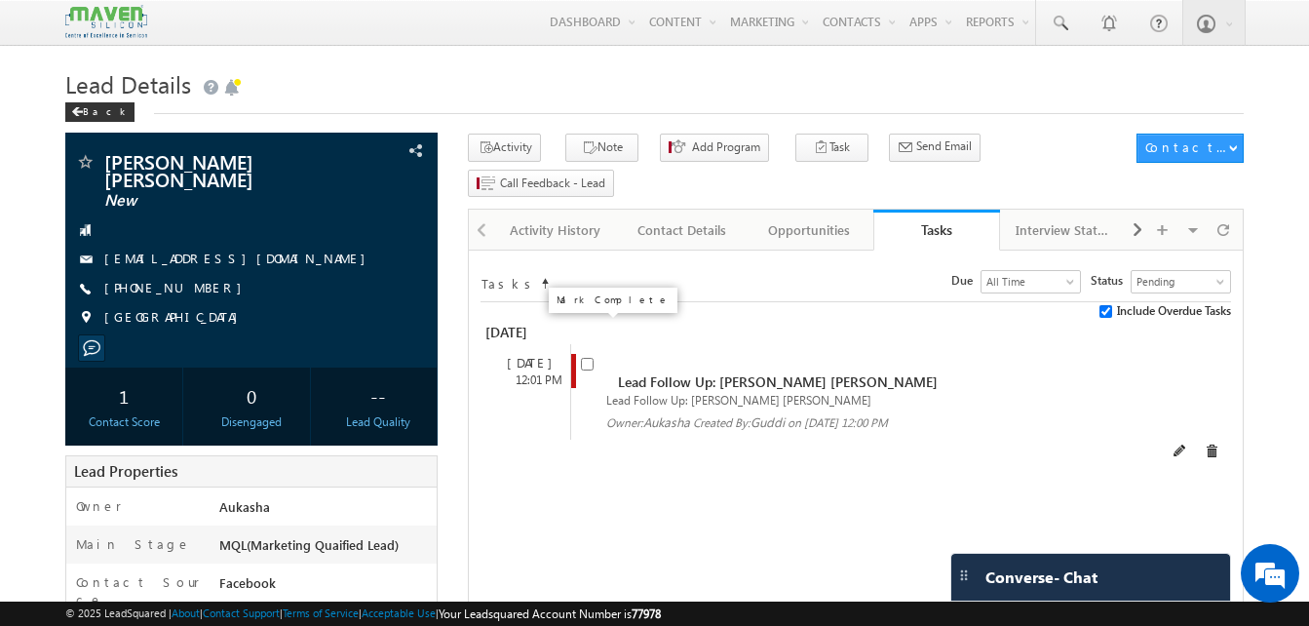
click at [583, 358] on input "checkbox" at bounding box center [587, 364] width 13 height 13
checkbox input "false"
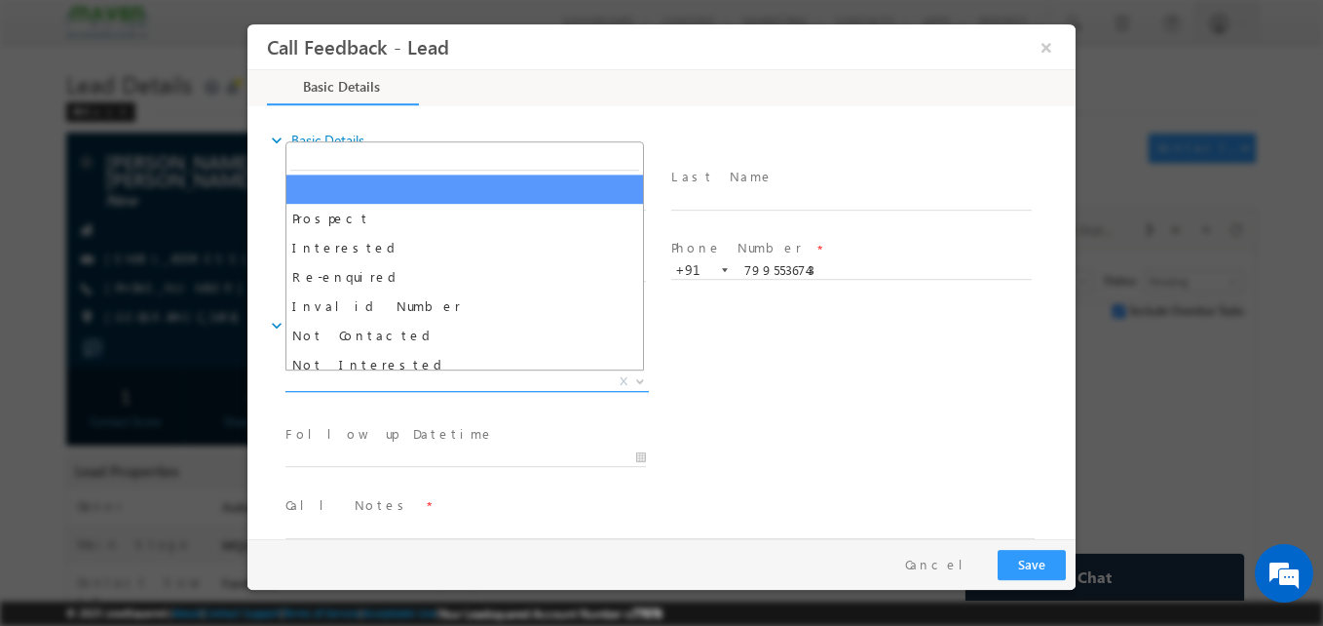
click at [473, 386] on span "X" at bounding box center [467, 381] width 363 height 19
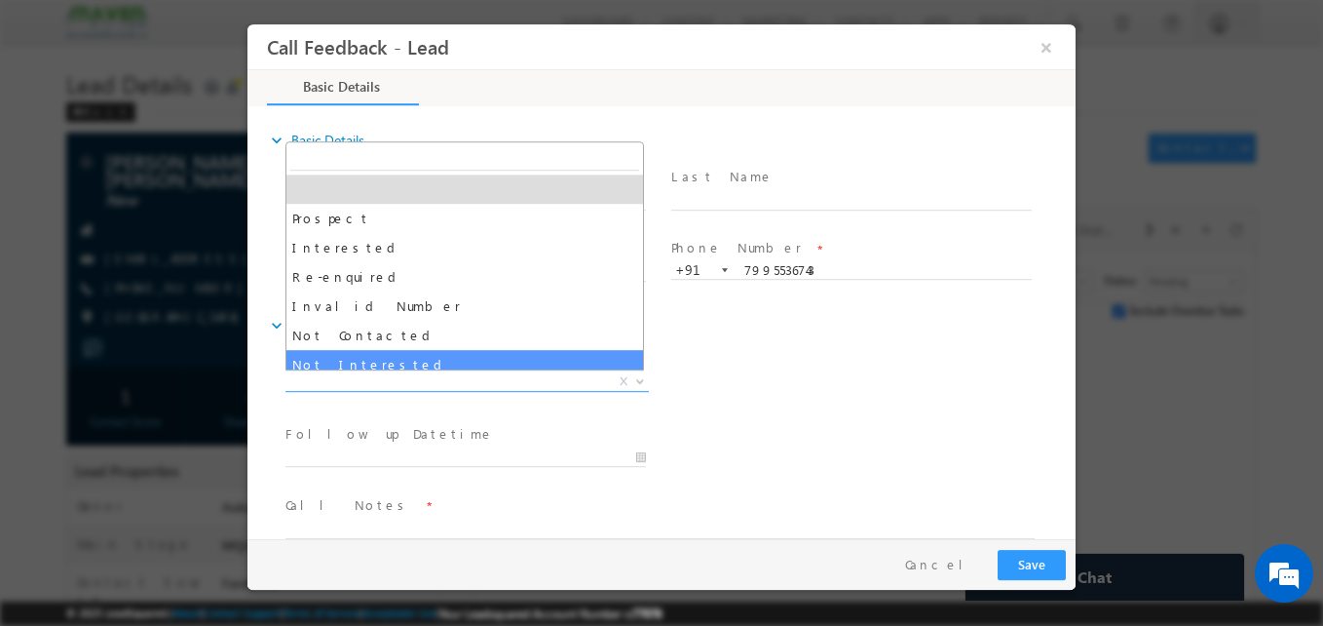
select select "Not Interested"
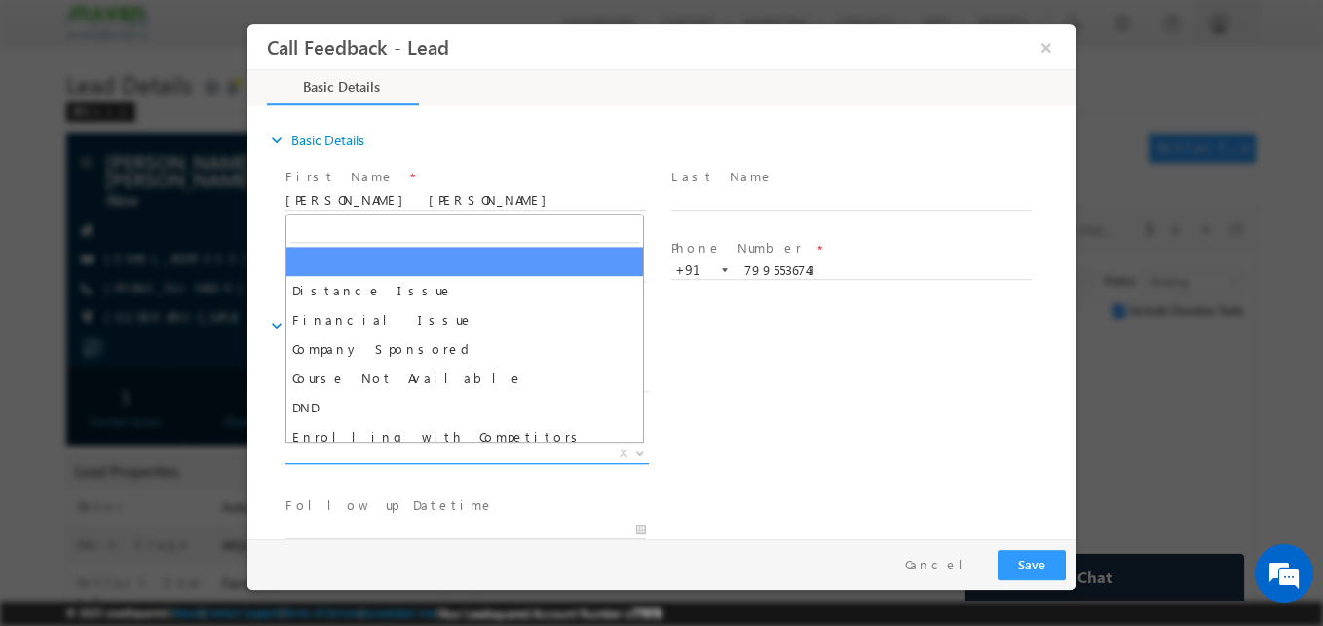
click at [456, 458] on span "X" at bounding box center [467, 453] width 363 height 19
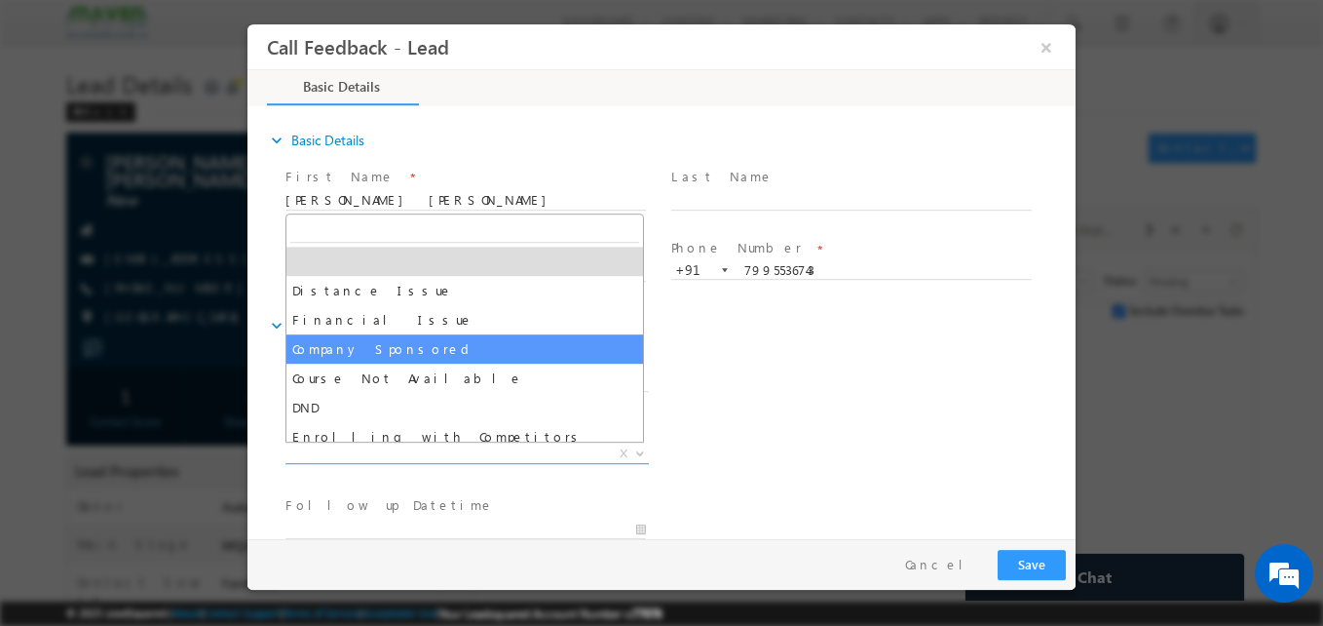
scroll to position [39, 0]
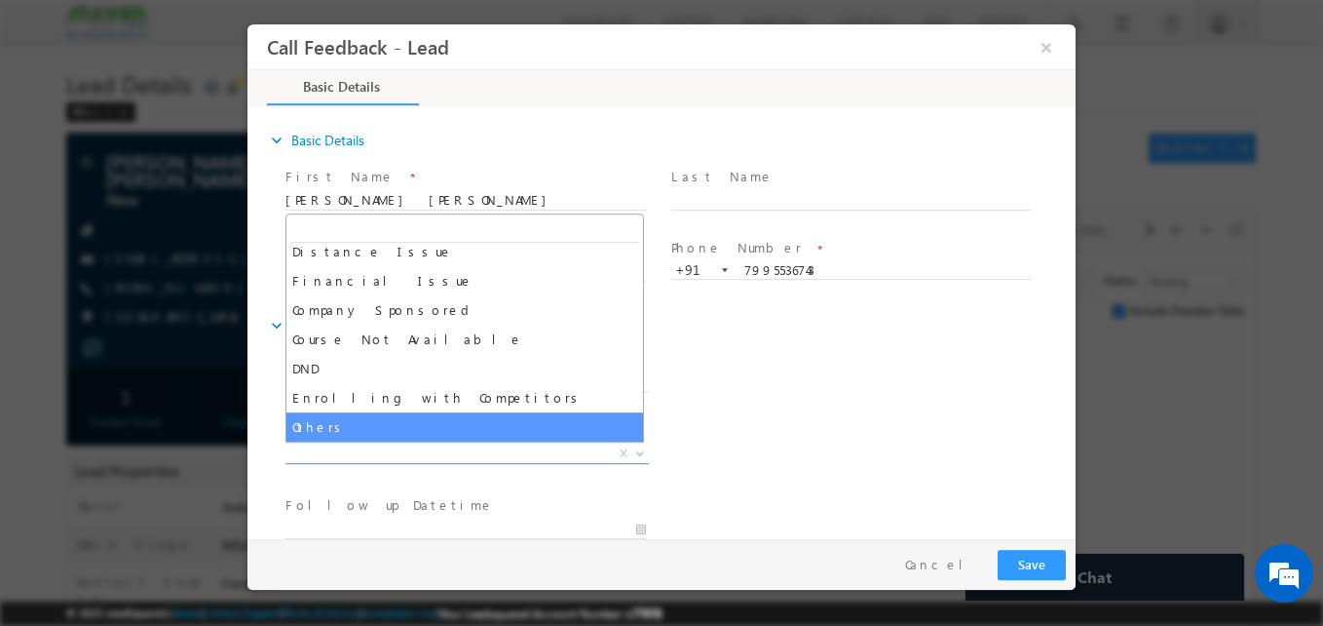
select select "Others"
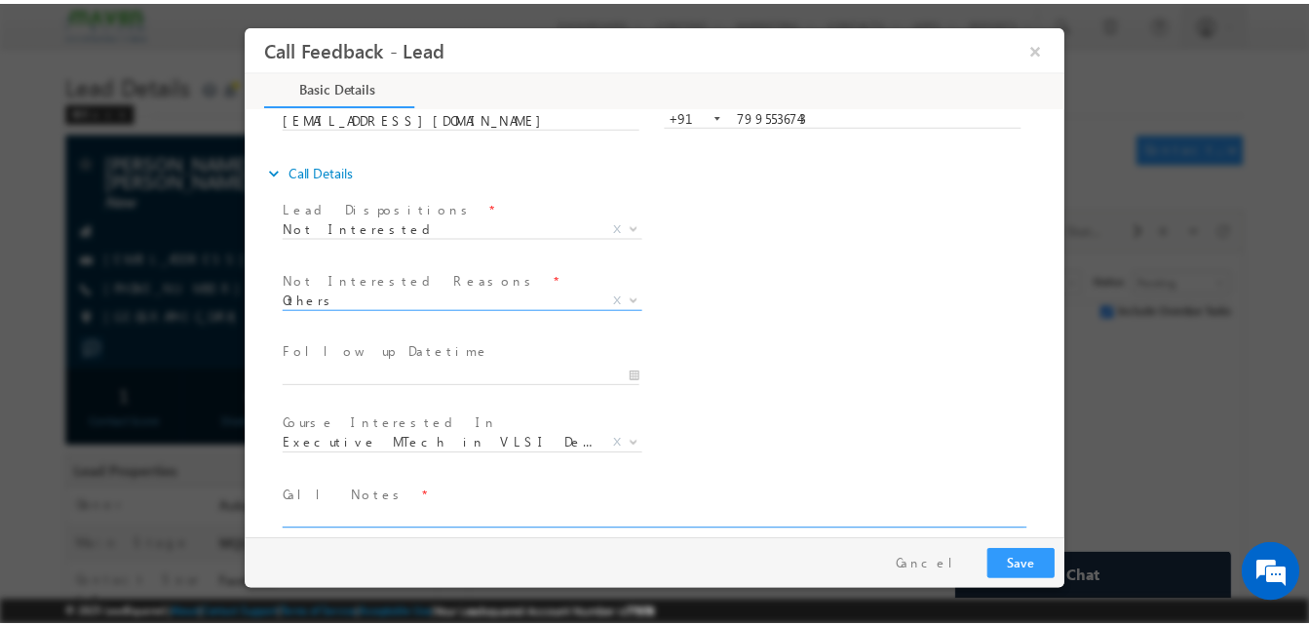
scroll to position [155, 0]
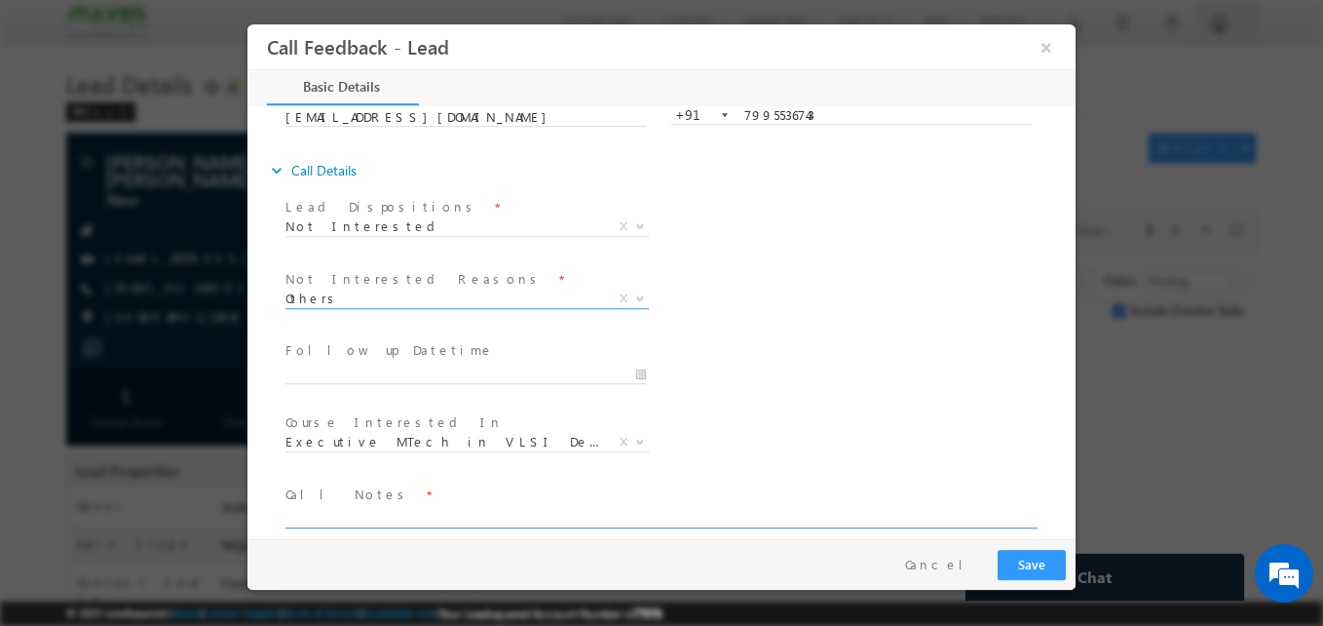
click at [504, 514] on textarea at bounding box center [660, 517] width 749 height 22
type textarea "B. tech eee/Working in Power/Not interested"
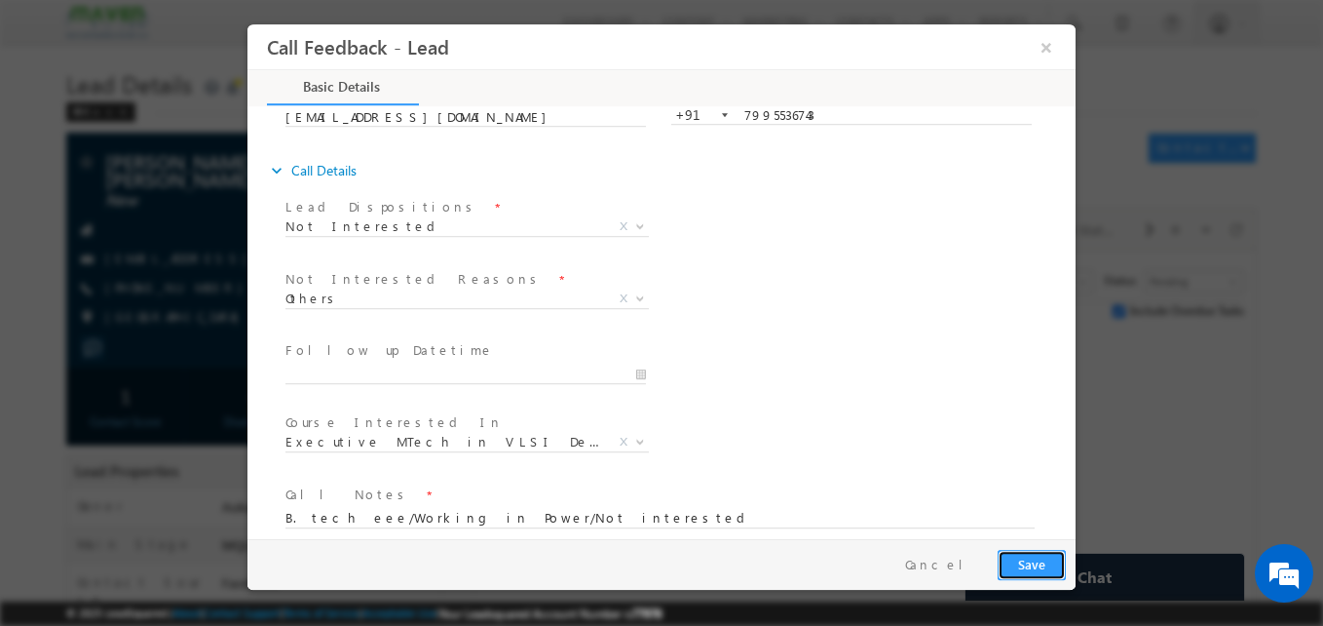
click at [1044, 560] on button "Save" at bounding box center [1032, 565] width 68 height 30
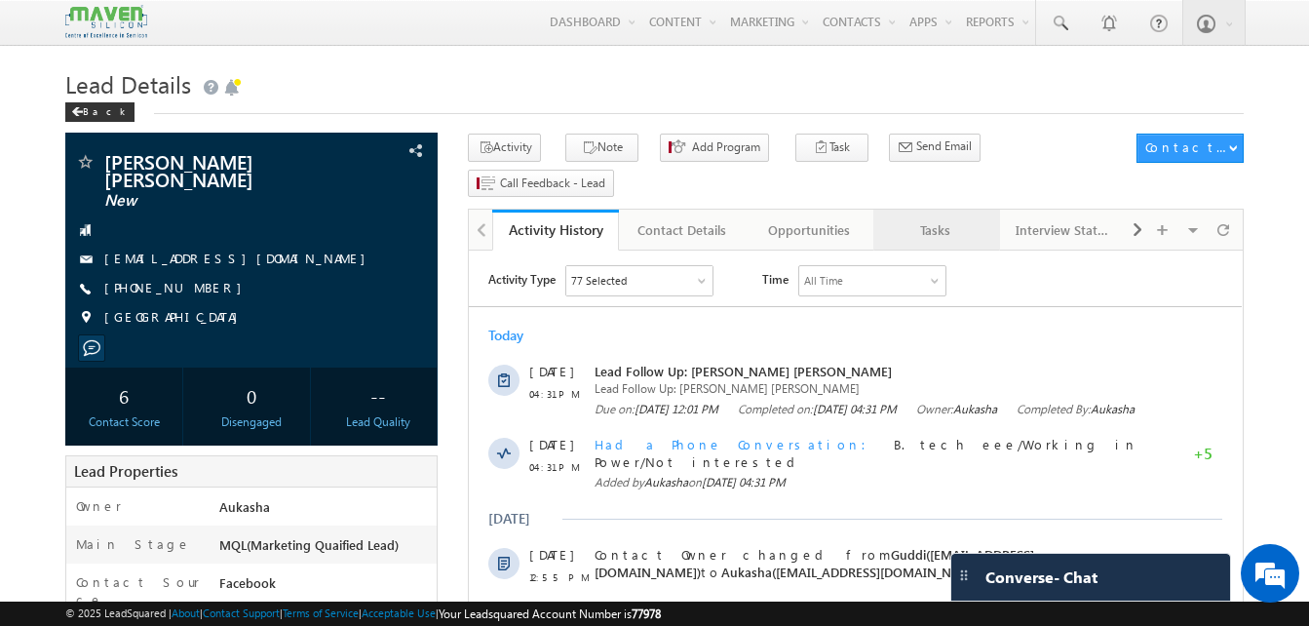
click at [899, 218] on div "Tasks" at bounding box center [936, 229] width 94 height 23
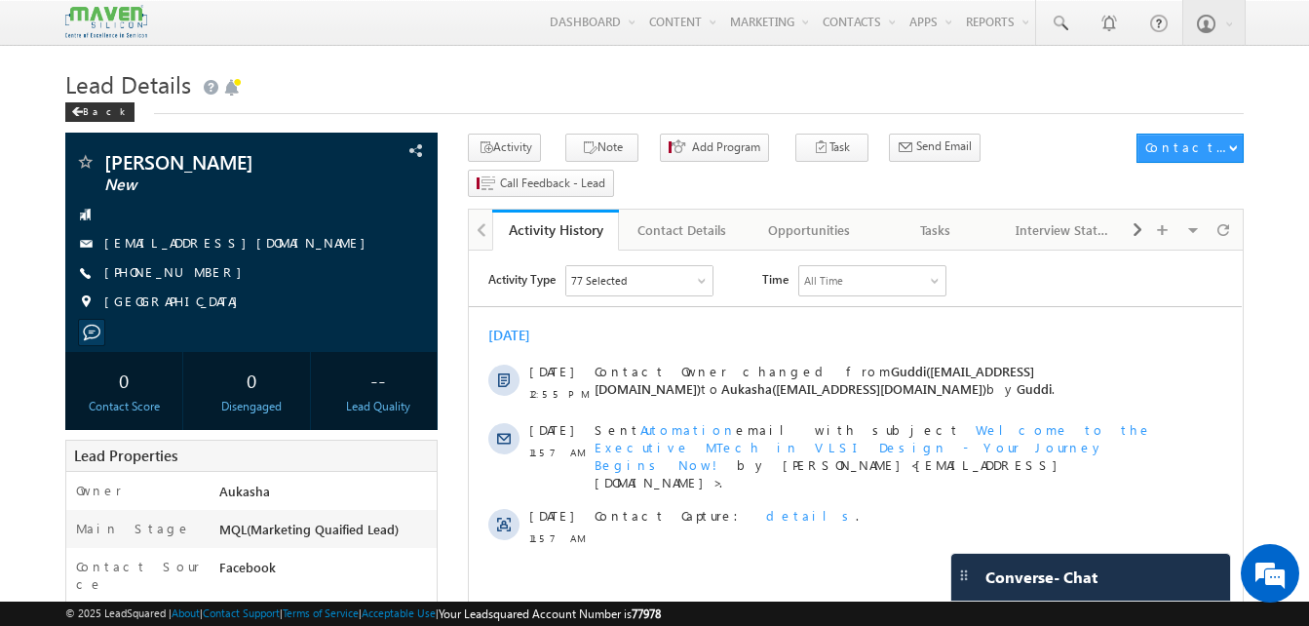
click at [456, 110] on div "Back" at bounding box center [654, 107] width 1178 height 13
click at [200, 279] on div "+91-8807593951" at bounding box center [251, 272] width 353 height 19
copy div "+91-8807593951"
drag, startPoint x: 162, startPoint y: 158, endPoint x: 108, endPoint y: 162, distance: 53.7
click at [108, 162] on span "Ranju" at bounding box center [218, 161] width 229 height 19
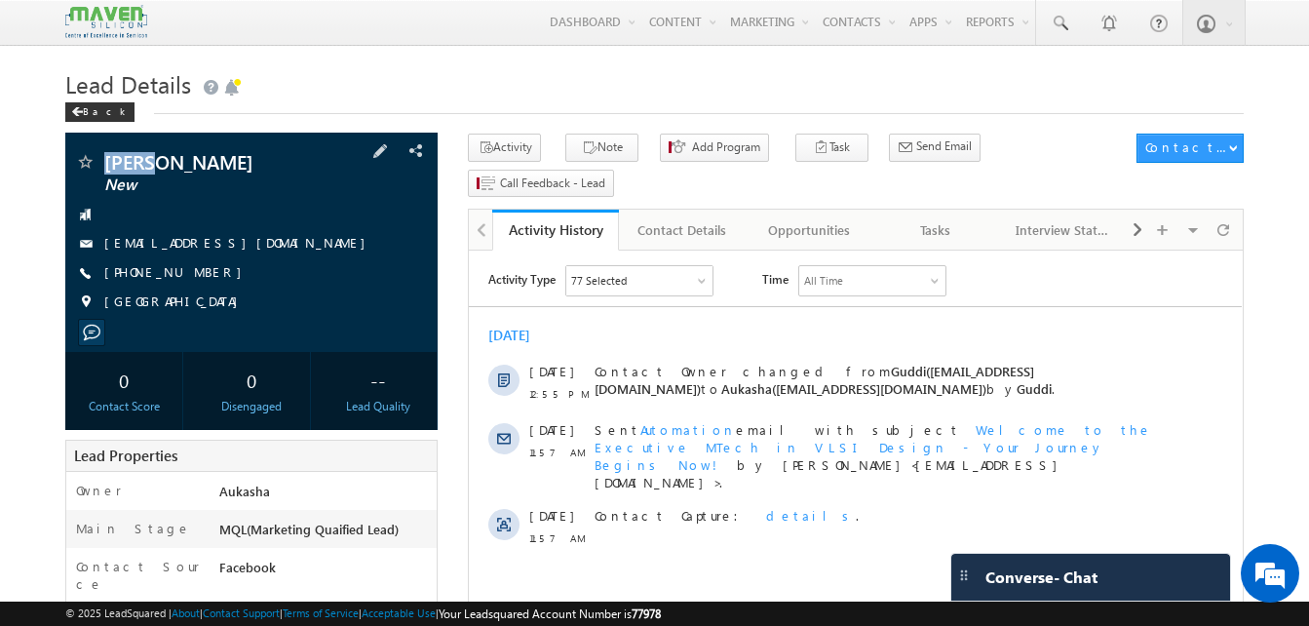
copy span "Ranju"
click at [943, 218] on div "Tasks" at bounding box center [936, 229] width 94 height 23
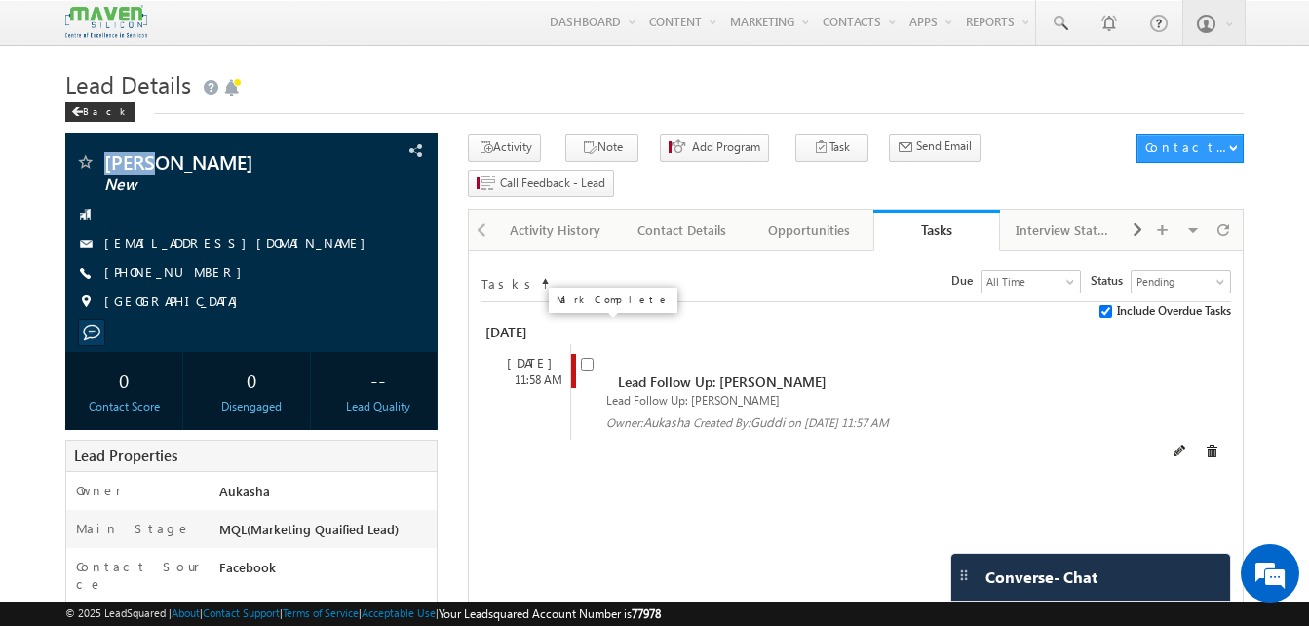
click at [588, 358] on input "checkbox" at bounding box center [587, 364] width 13 height 13
checkbox input "false"
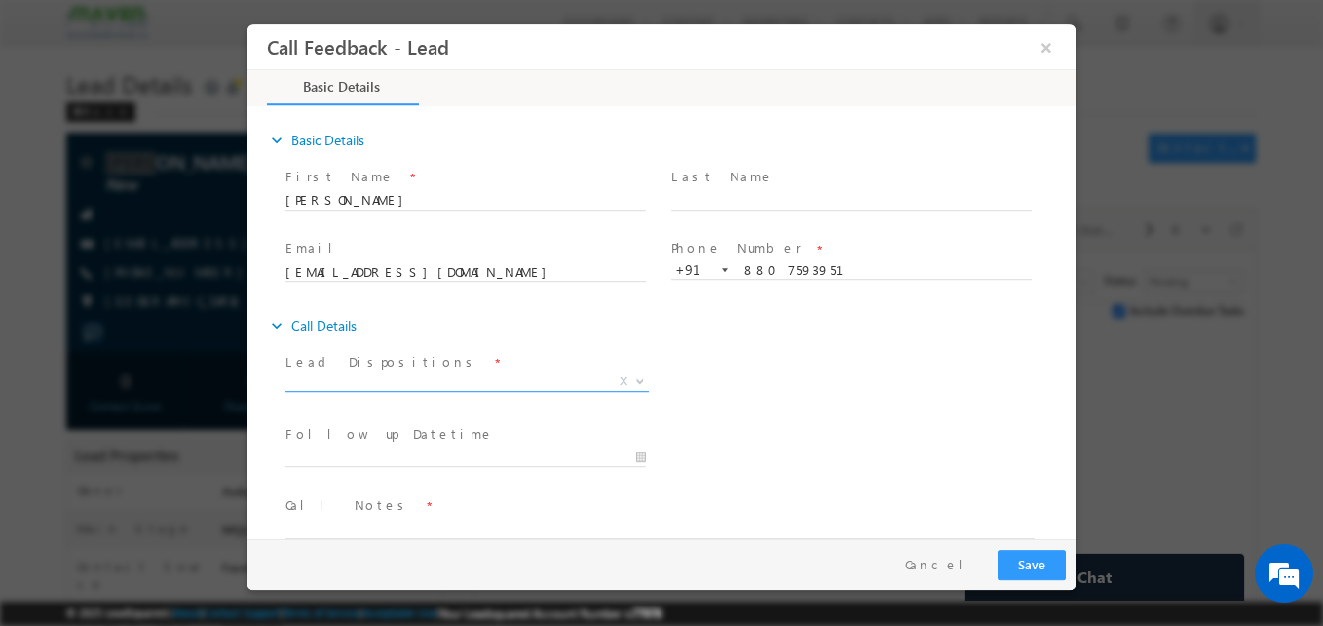
click at [455, 381] on span "X" at bounding box center [467, 381] width 363 height 19
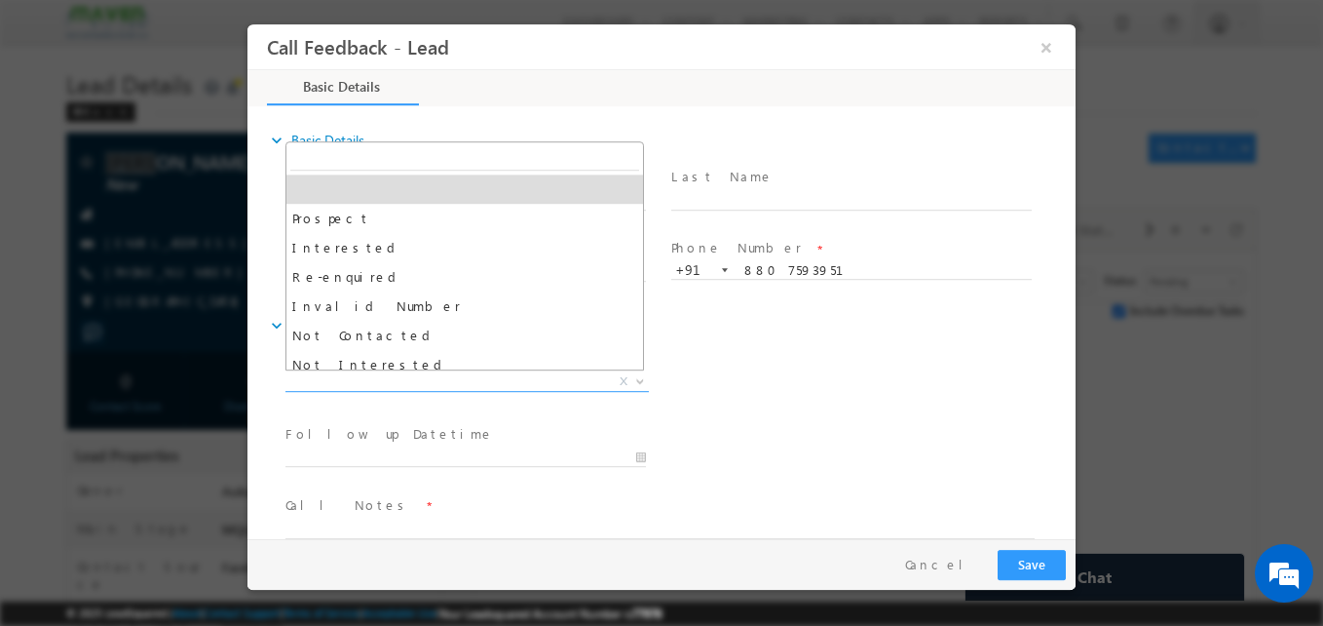
scroll to position [2, 0]
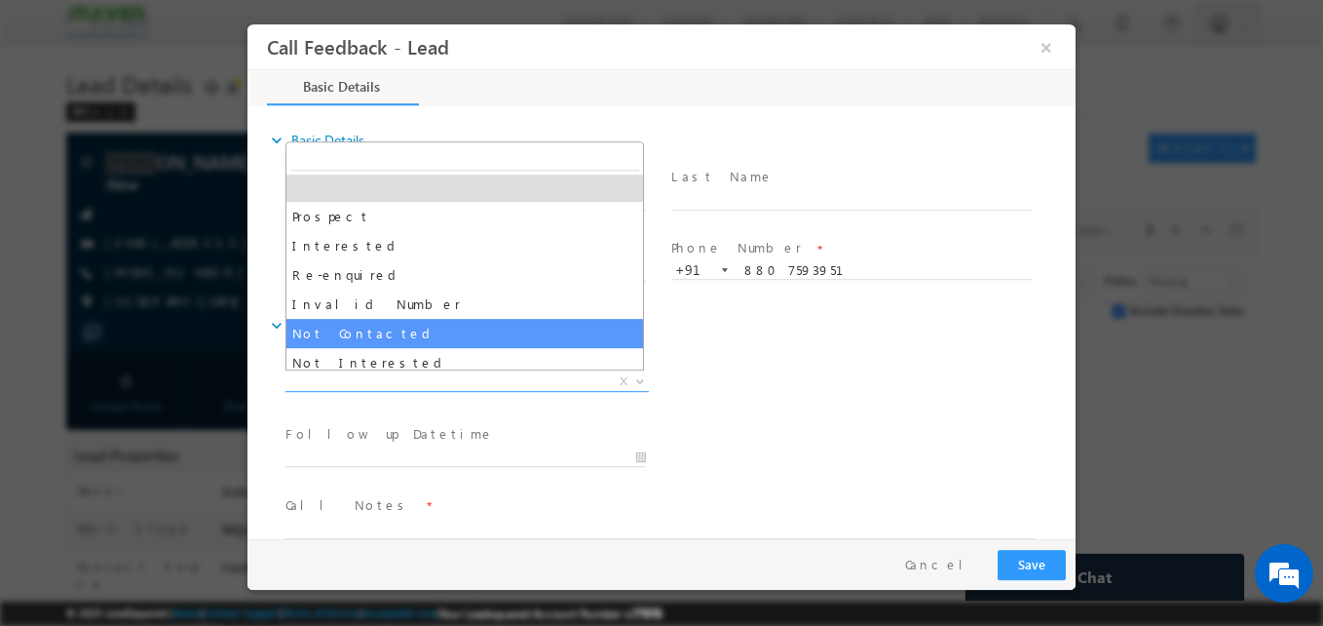
select select "Not Contacted"
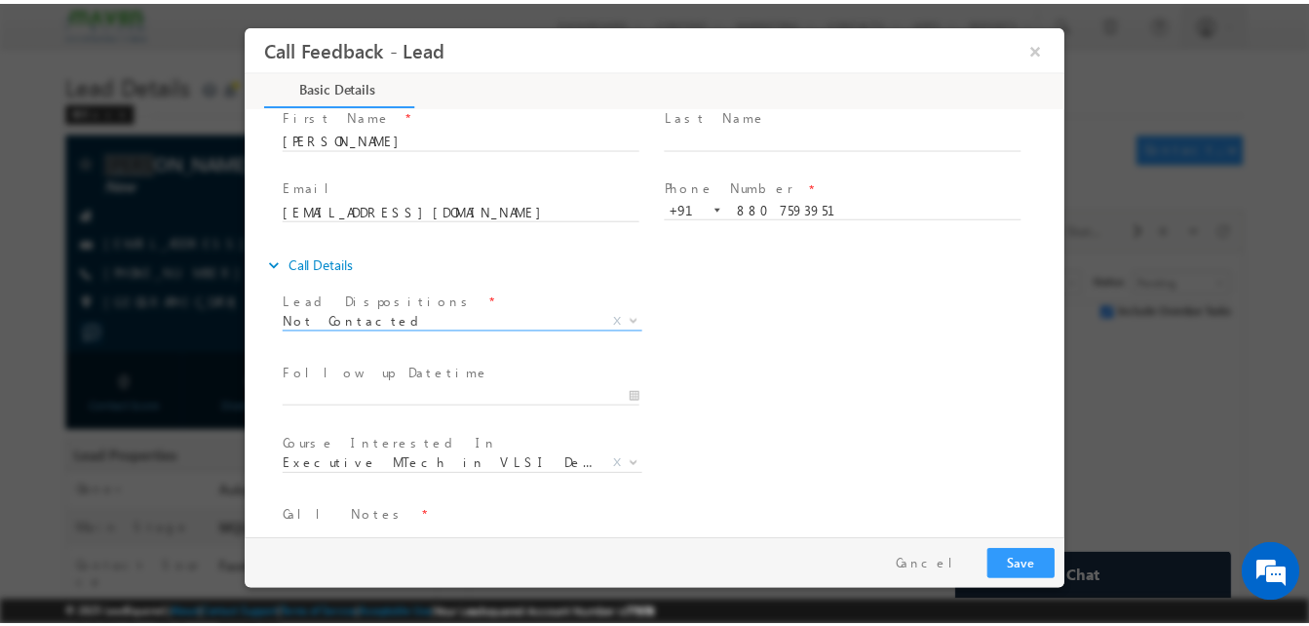
scroll to position [103, 0]
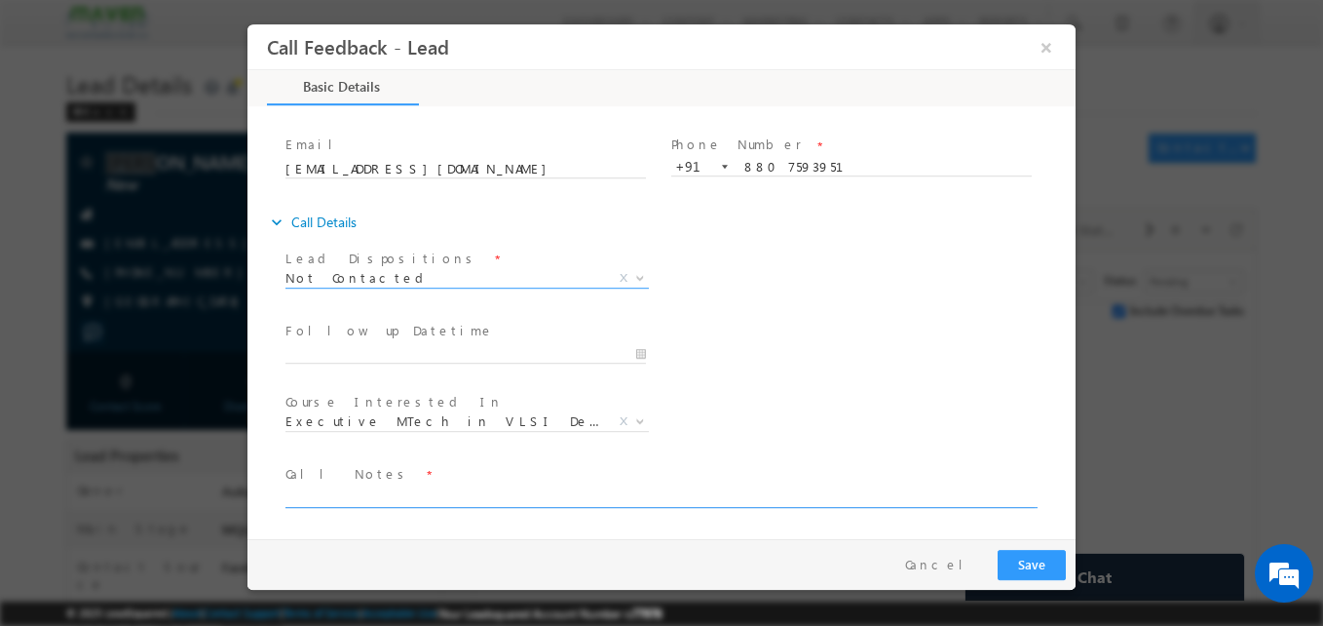
click at [412, 500] on textarea at bounding box center [660, 496] width 749 height 22
type textarea "NA"
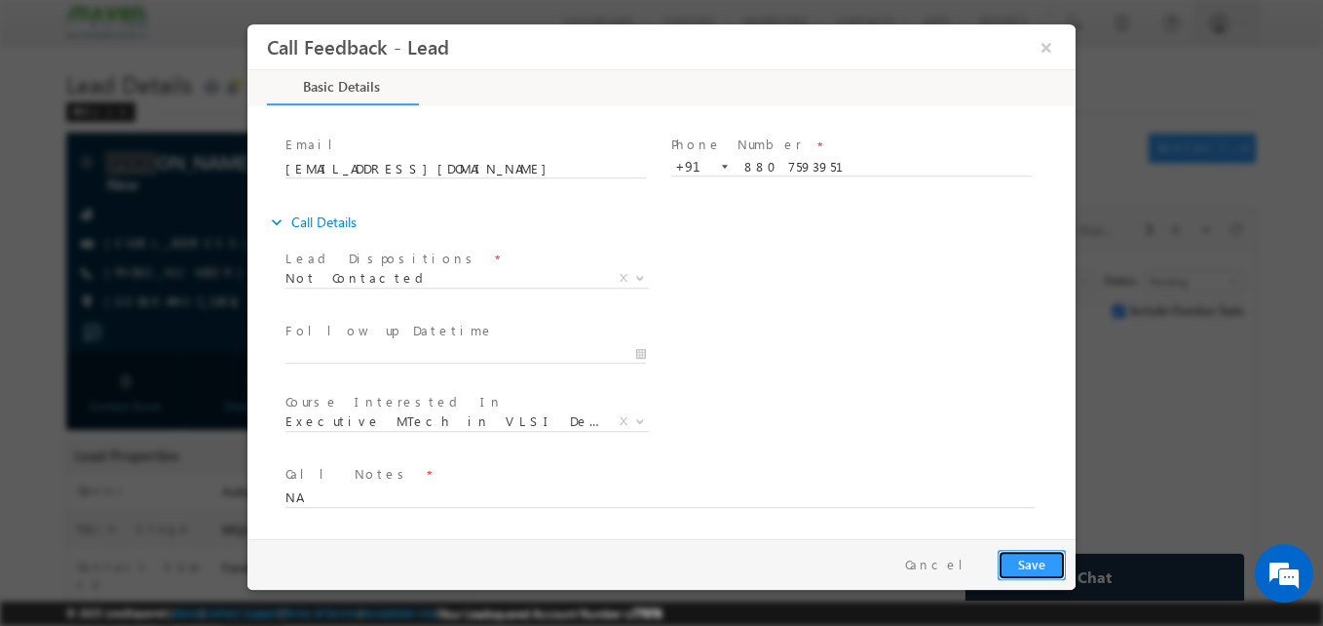
click at [1031, 565] on button "Save" at bounding box center [1032, 565] width 68 height 30
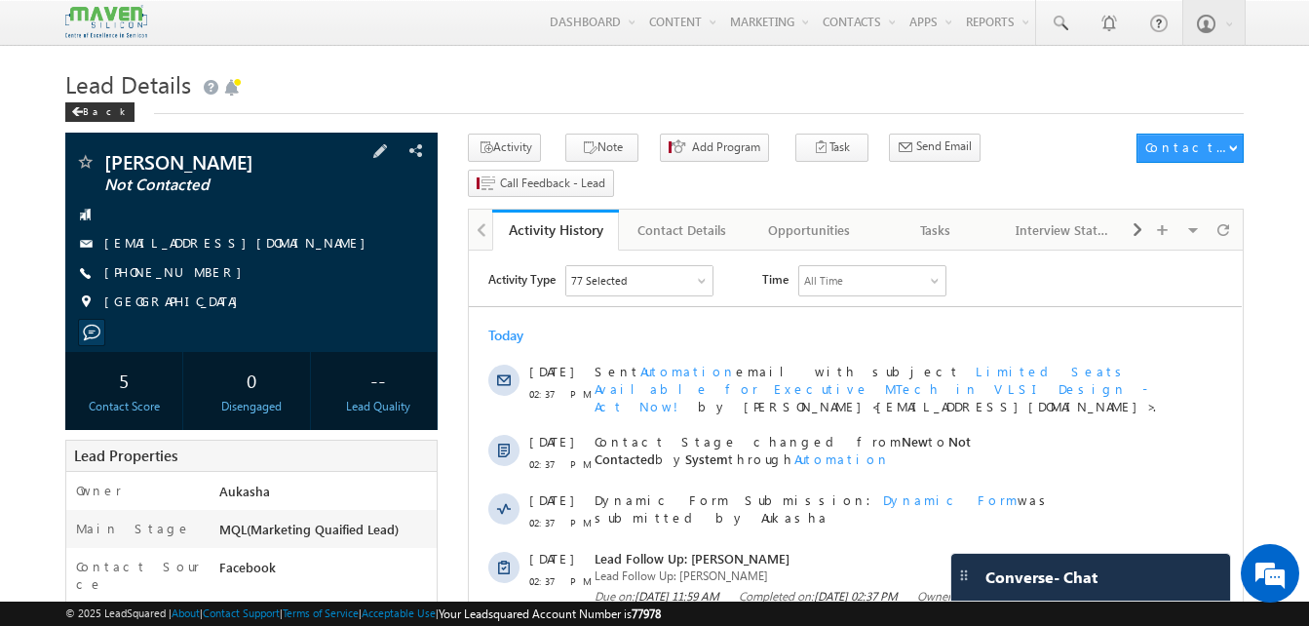
drag, startPoint x: 214, startPoint y: 274, endPoint x: 198, endPoint y: 276, distance: 16.7
click at [198, 276] on div "[PHONE_NUMBER]" at bounding box center [251, 272] width 353 height 19
copy div "[PHONE_NUMBER]"
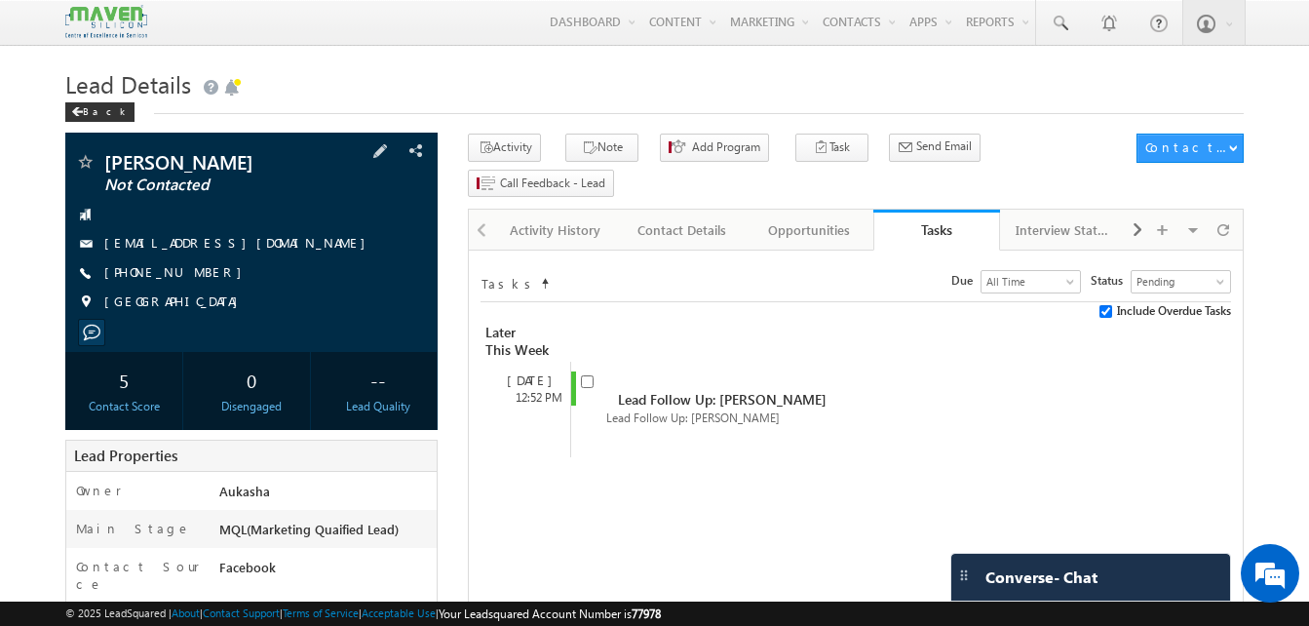
drag, startPoint x: 210, startPoint y: 274, endPoint x: 199, endPoint y: 276, distance: 11.9
click at [199, 276] on div "+91-9489152001" at bounding box center [251, 272] width 353 height 19
copy div "+91-9489152001"
